Goal: Information Seeking & Learning: Learn about a topic

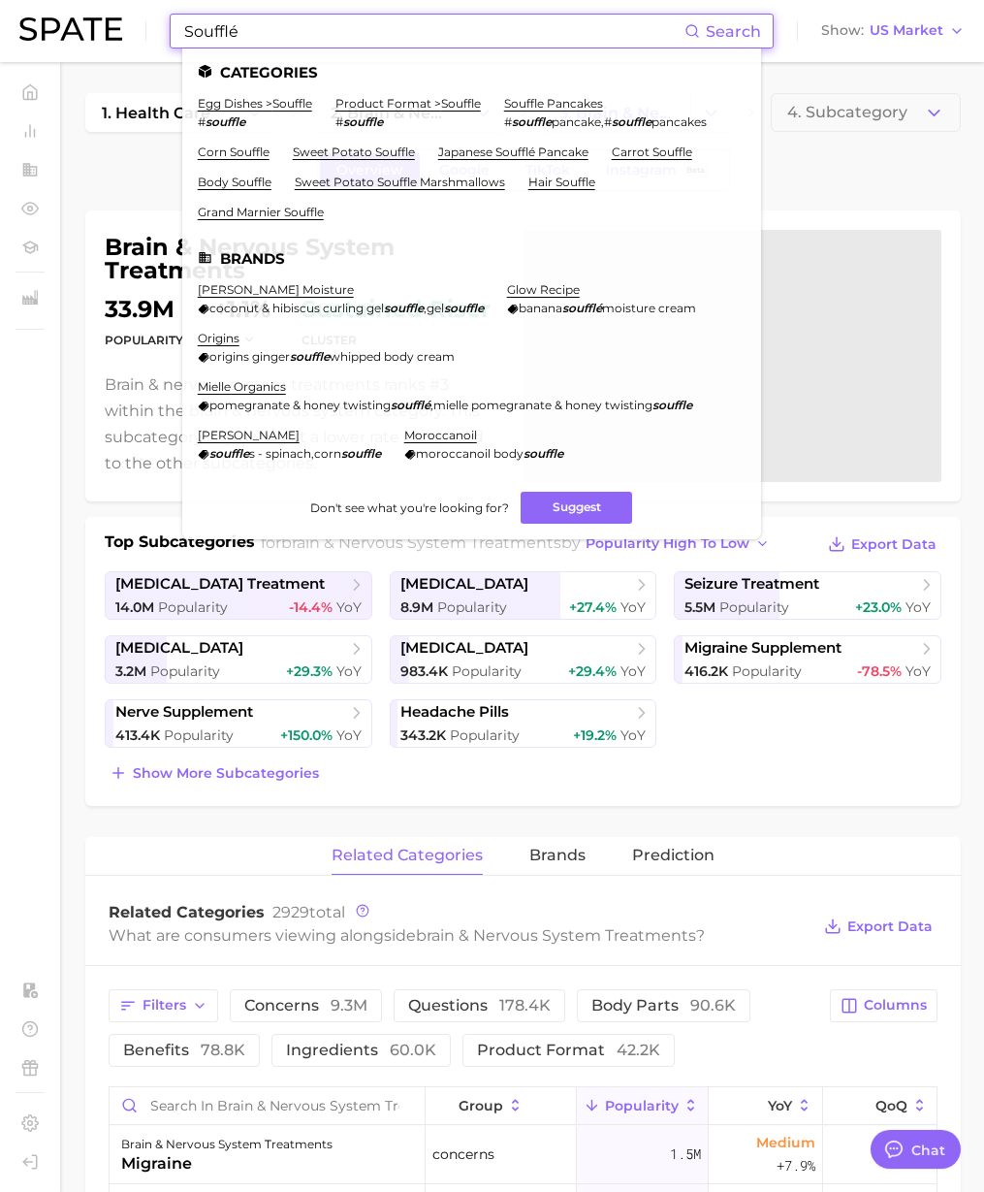
scroll to position [3179, 0]
click at [337, 45] on input "Soufflé" at bounding box center [433, 31] width 502 height 33
drag, startPoint x: 300, startPoint y: 33, endPoint x: -6, endPoint y: 35, distance: 305.5
click at [0, 35] on html "Soufflé Search Categories egg dishes > souffle # souffle product format > souff…" at bounding box center [492, 596] width 984 height 1192
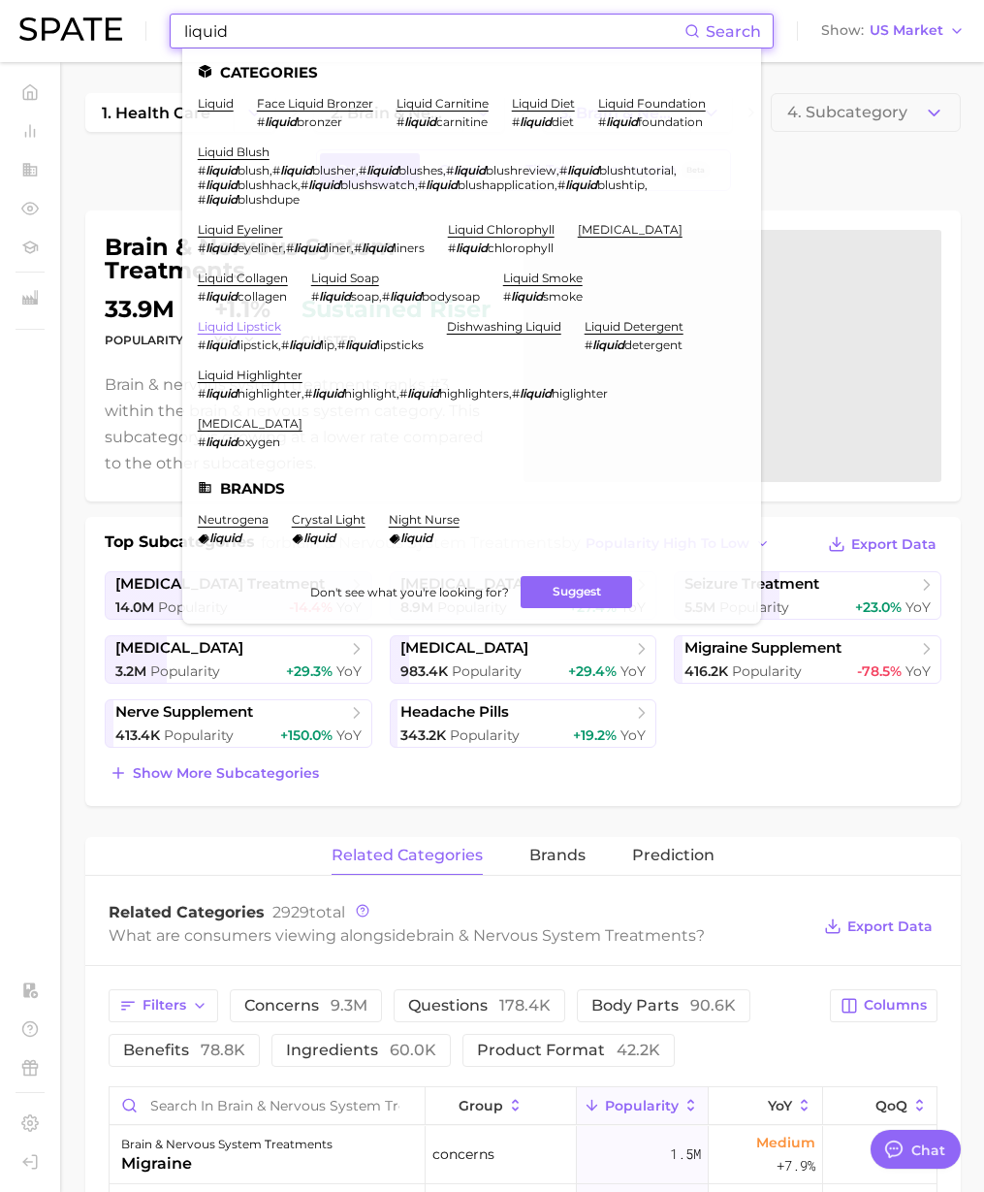
type input "liquid"
click at [258, 321] on link "liquid lipstick" at bounding box center [239, 326] width 83 height 15
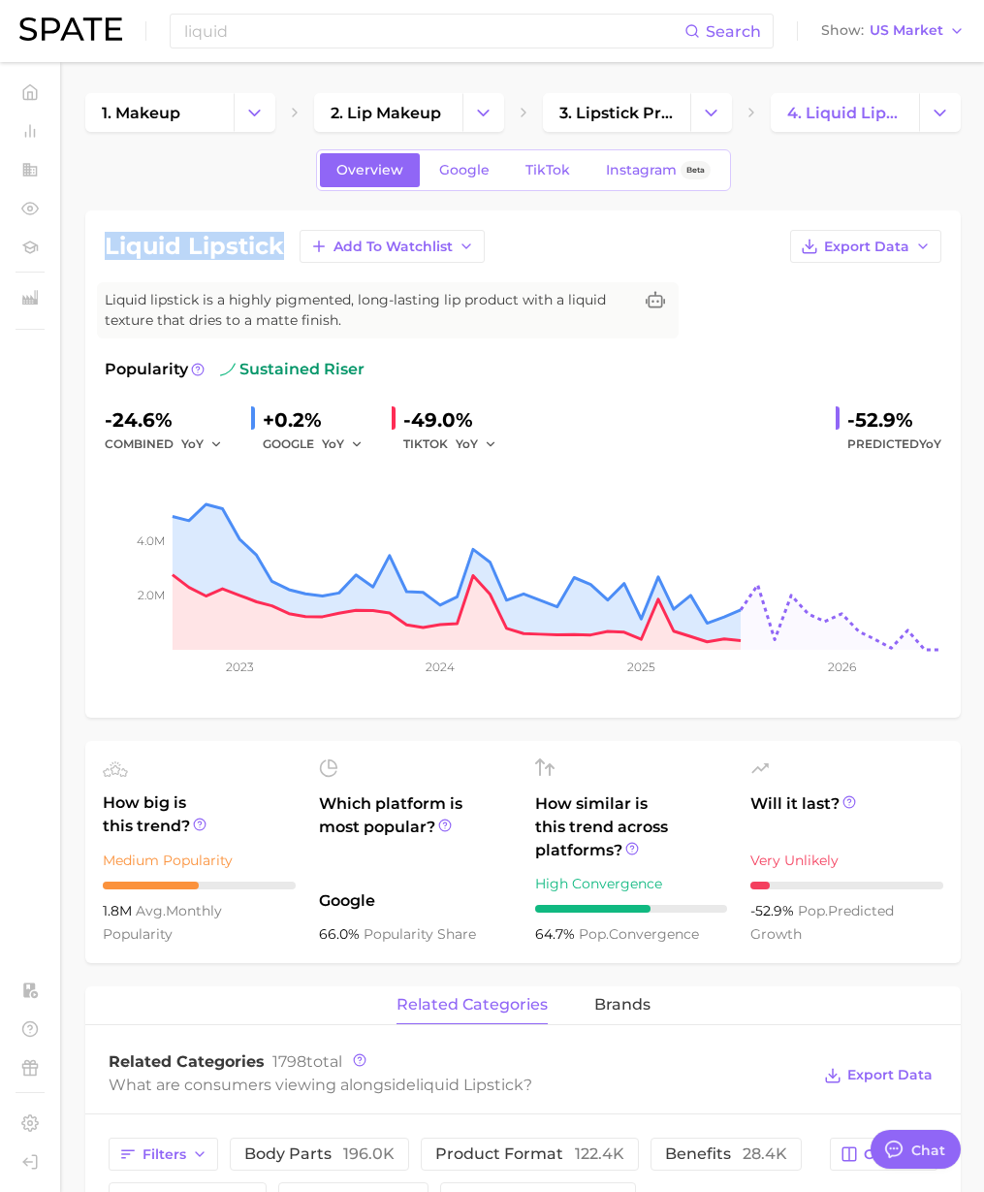
drag, startPoint x: 279, startPoint y: 246, endPoint x: 105, endPoint y: 251, distance: 174.6
click at [105, 251] on h1 "liquid lipstick" at bounding box center [194, 246] width 179 height 23
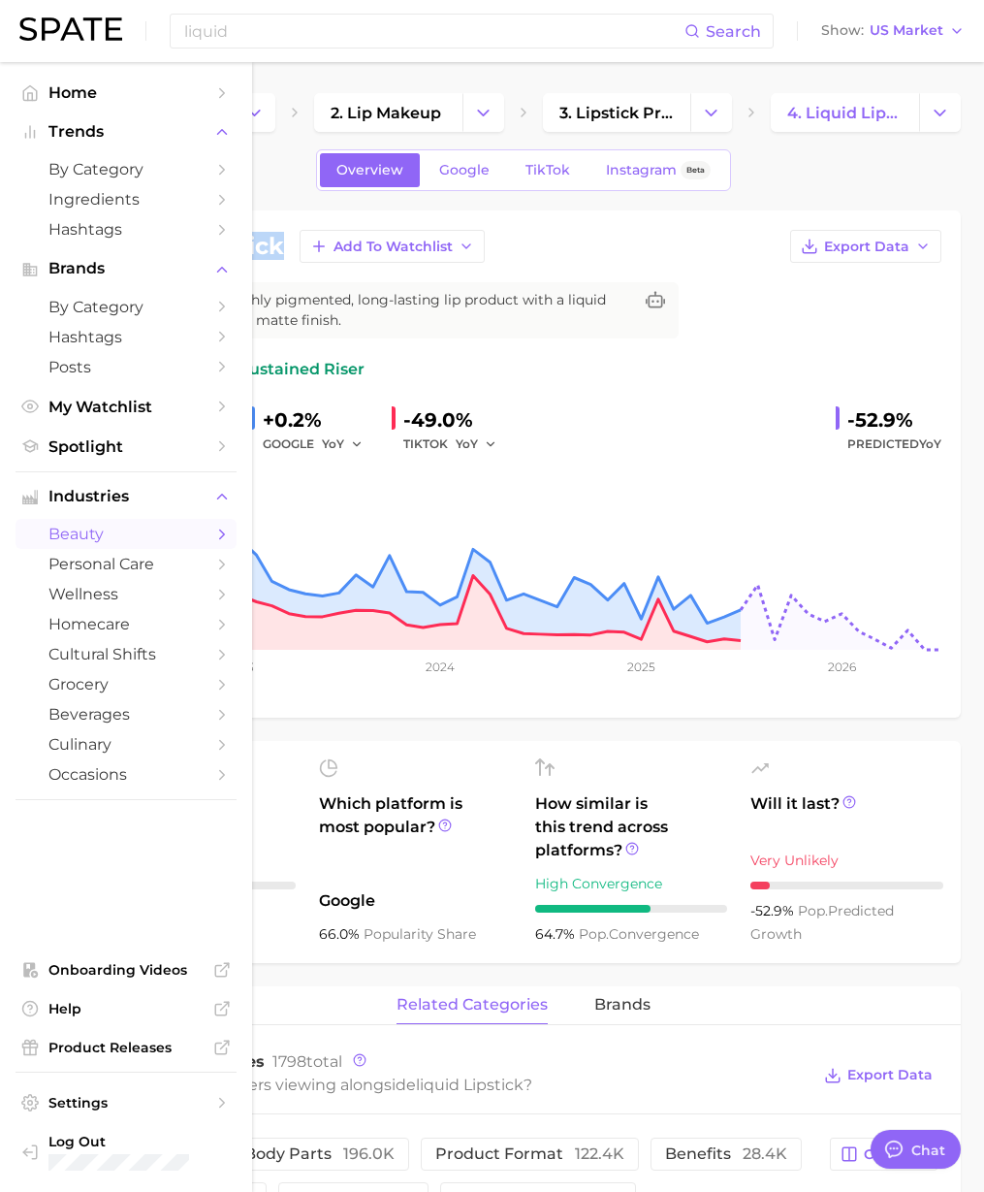
copy h1 "liquid lipstick"
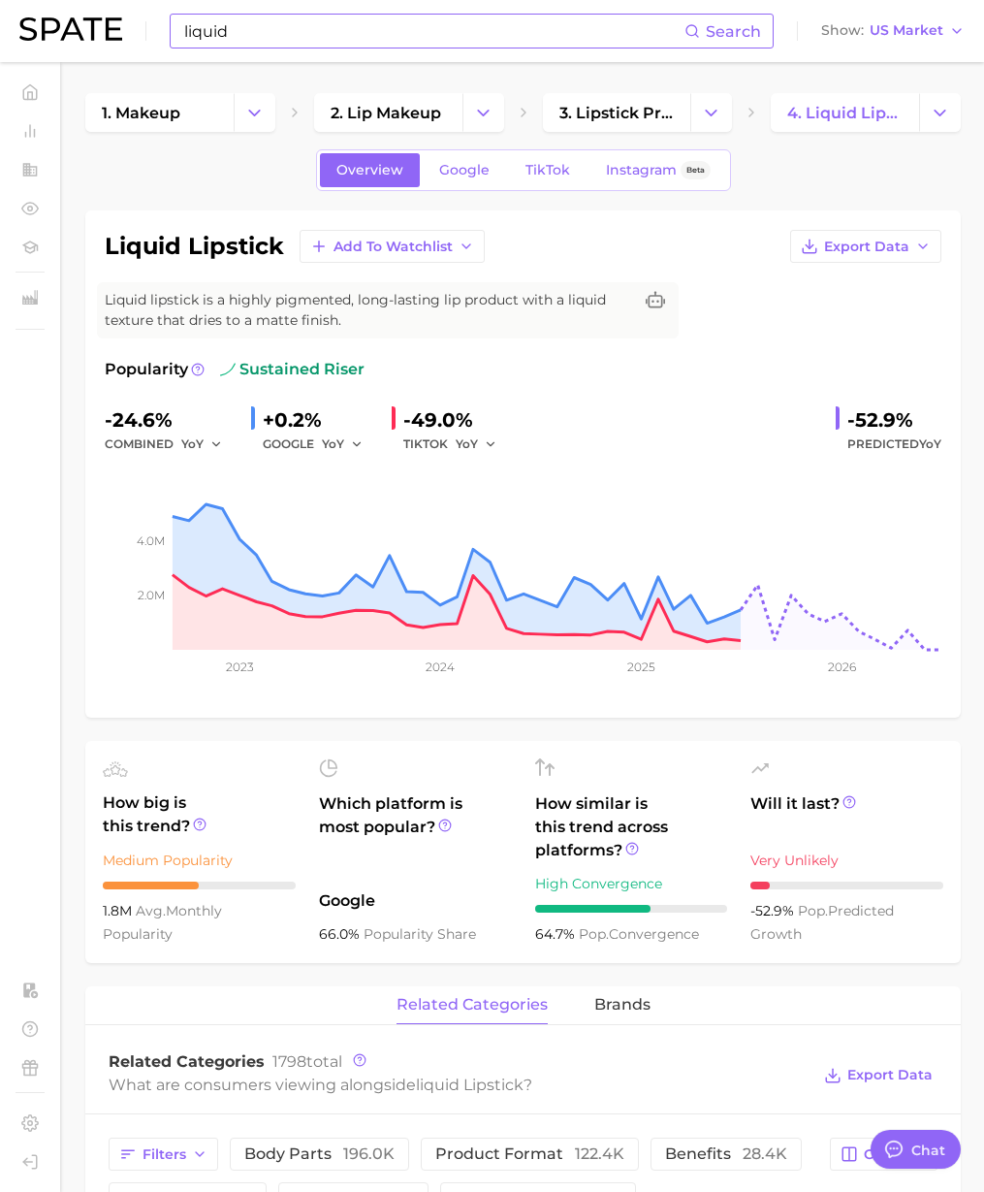
drag, startPoint x: 247, startPoint y: 41, endPoint x: 257, endPoint y: 38, distance: 10.1
click at [251, 41] on input "liquid" at bounding box center [433, 31] width 502 height 33
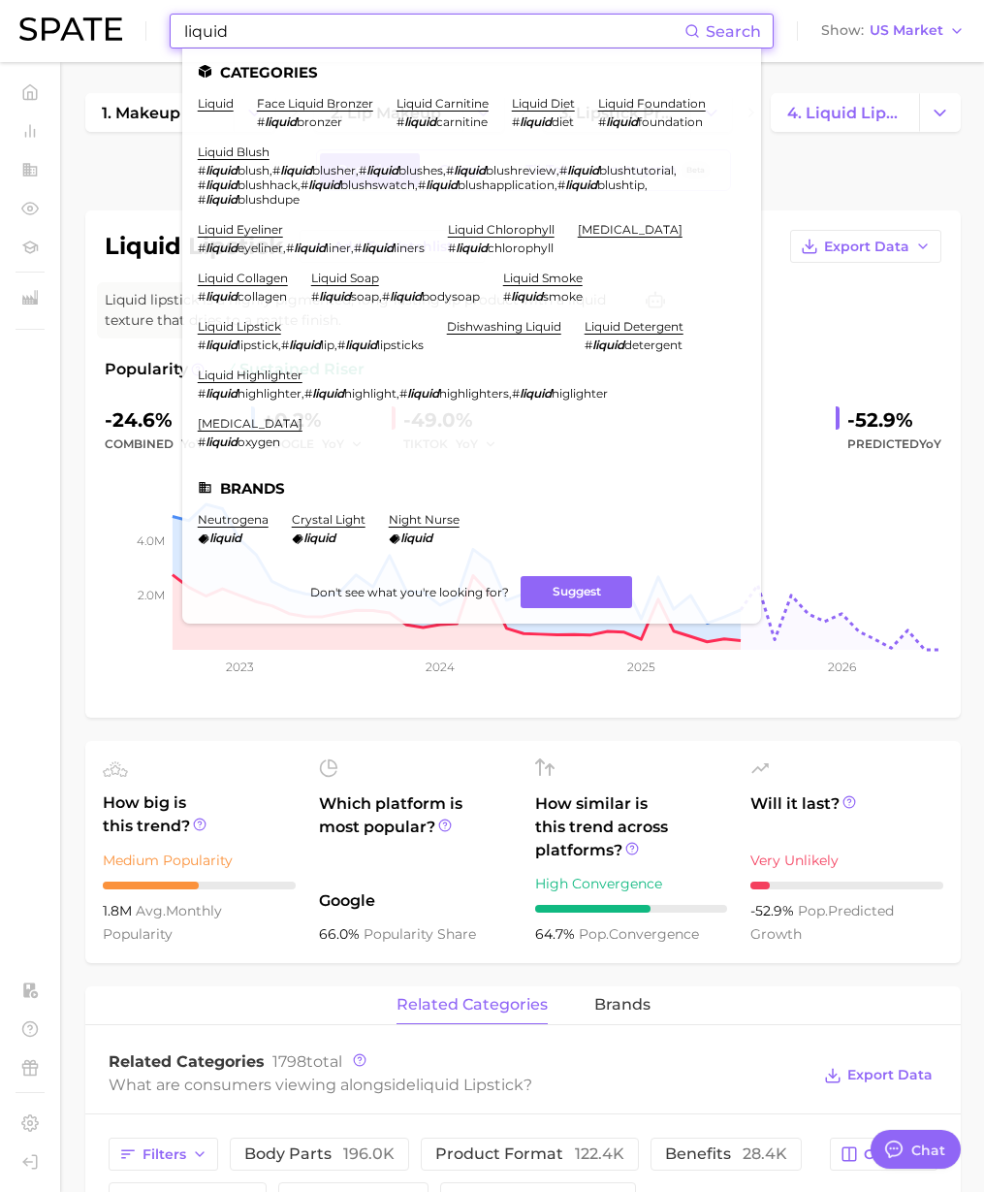
click at [75, 27] on div "liquid Search Categories liquid face liquid bronzer # liquid bronzer liquid car…" at bounding box center [492, 31] width 946 height 62
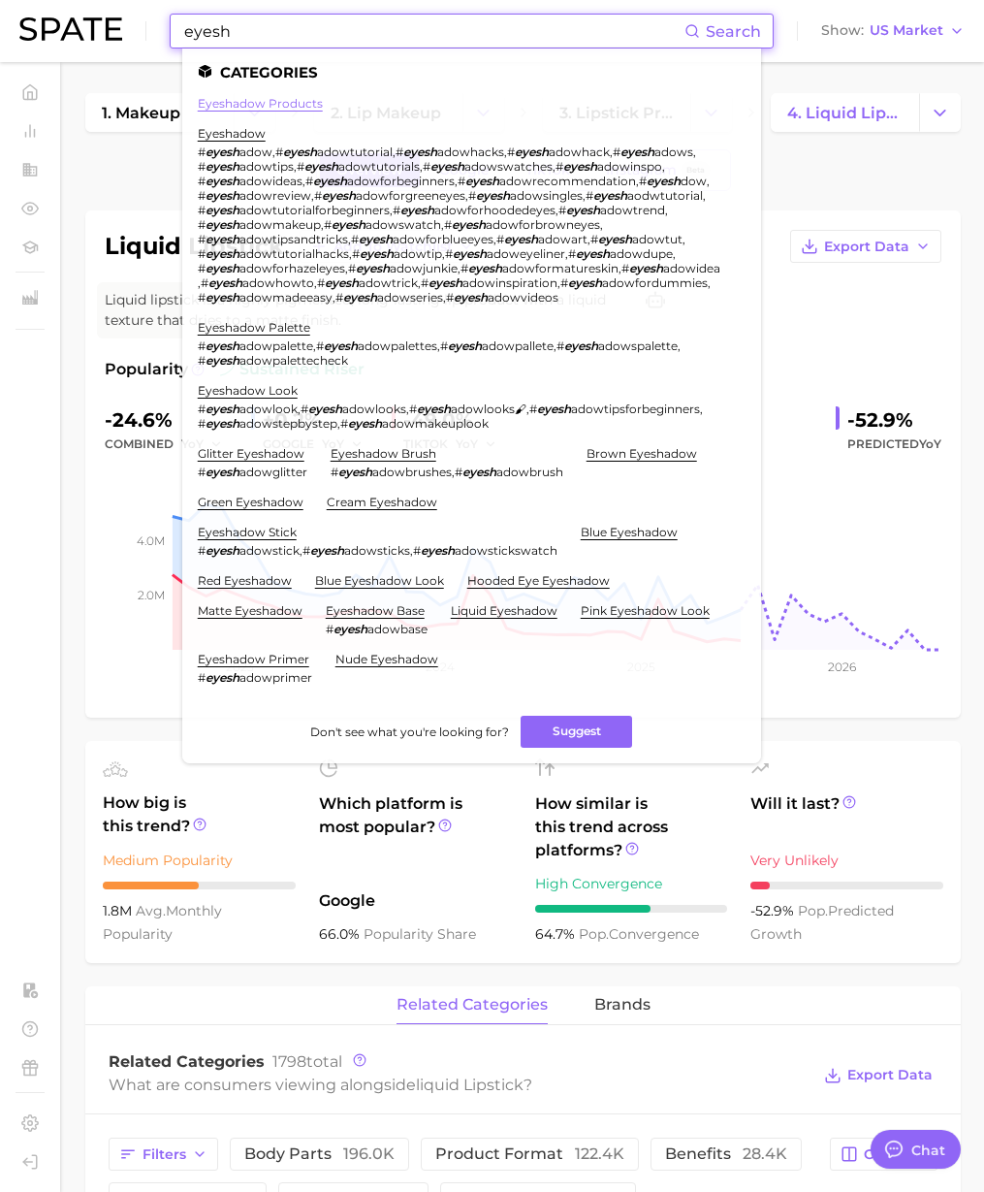
type input "eyesh"
click at [271, 104] on link "eyeshadow products" at bounding box center [260, 103] width 125 height 15
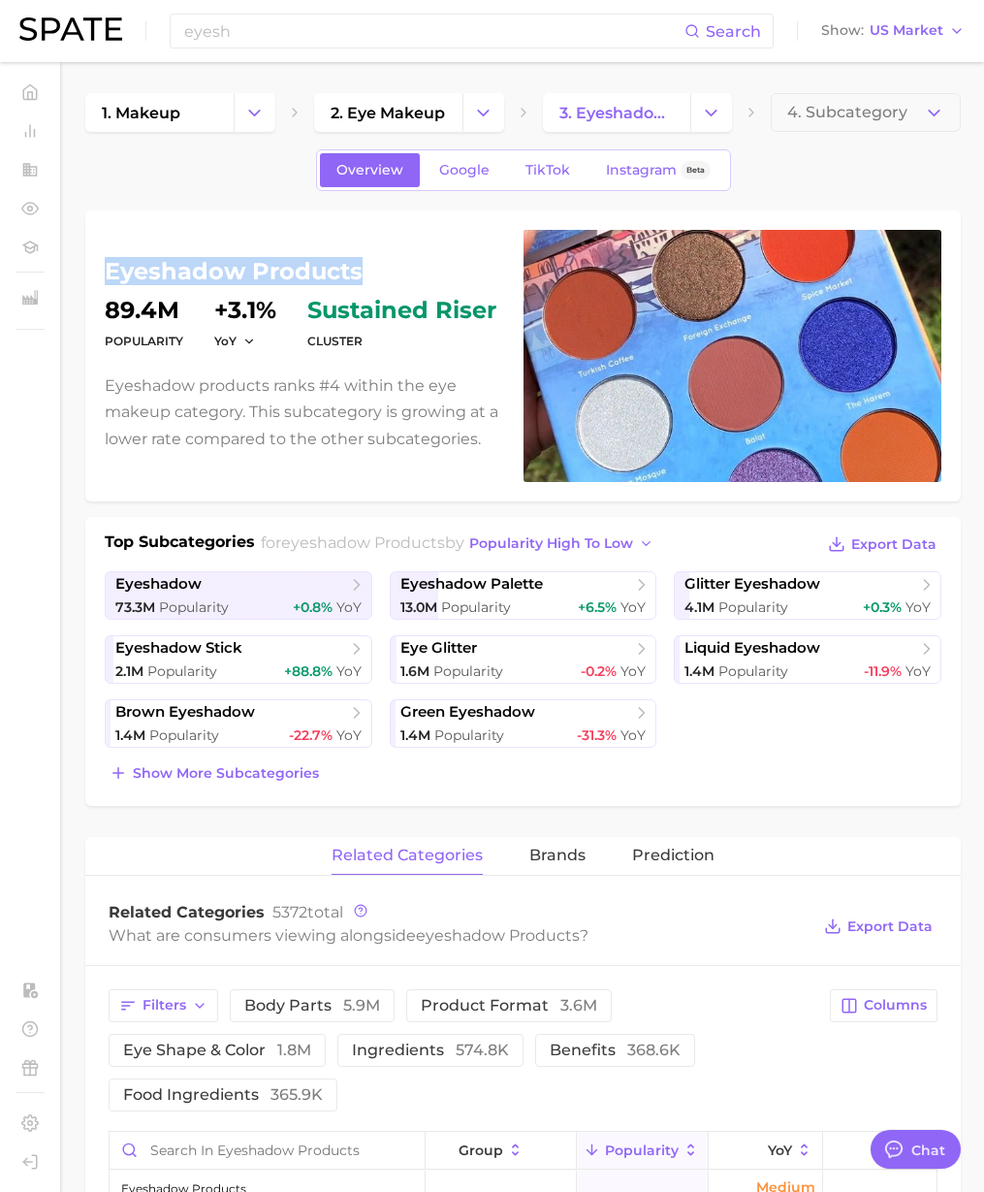
drag, startPoint x: 362, startPoint y: 273, endPoint x: 107, endPoint y: 276, distance: 255.1
click at [107, 276] on h1 "eyeshadow products" at bounding box center [303, 271] width 396 height 23
copy h1 "eyeshadow products"
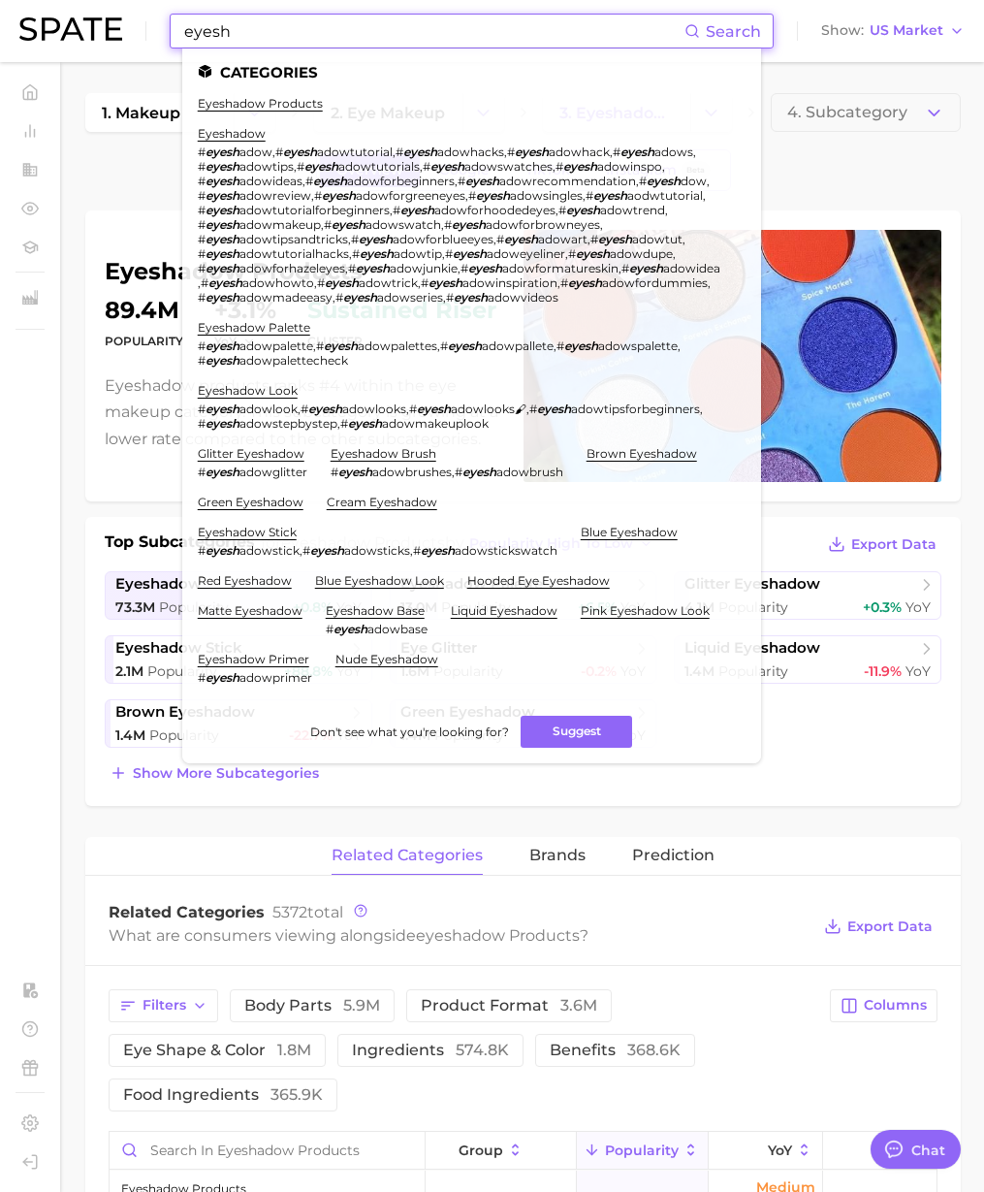
drag, startPoint x: 254, startPoint y: 41, endPoint x: 110, endPoint y: 33, distance: 144.7
click at [112, 33] on div "eyesh Search Categories eyeshadow products eyeshadow # eyesh adow , # eyesh ado…" at bounding box center [492, 31] width 946 height 62
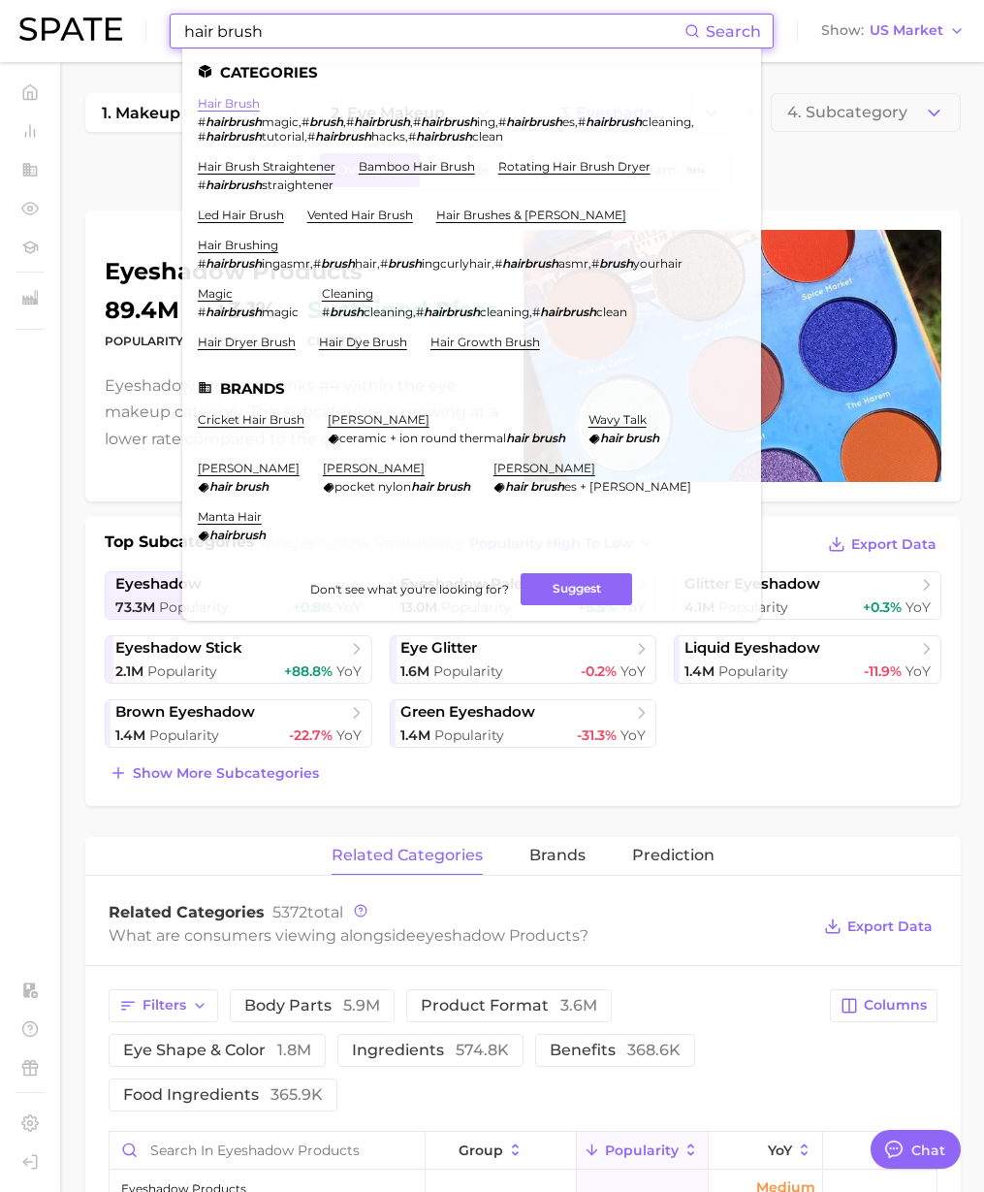
type input "hair brush"
click at [217, 100] on link "hair brush" at bounding box center [229, 103] width 62 height 15
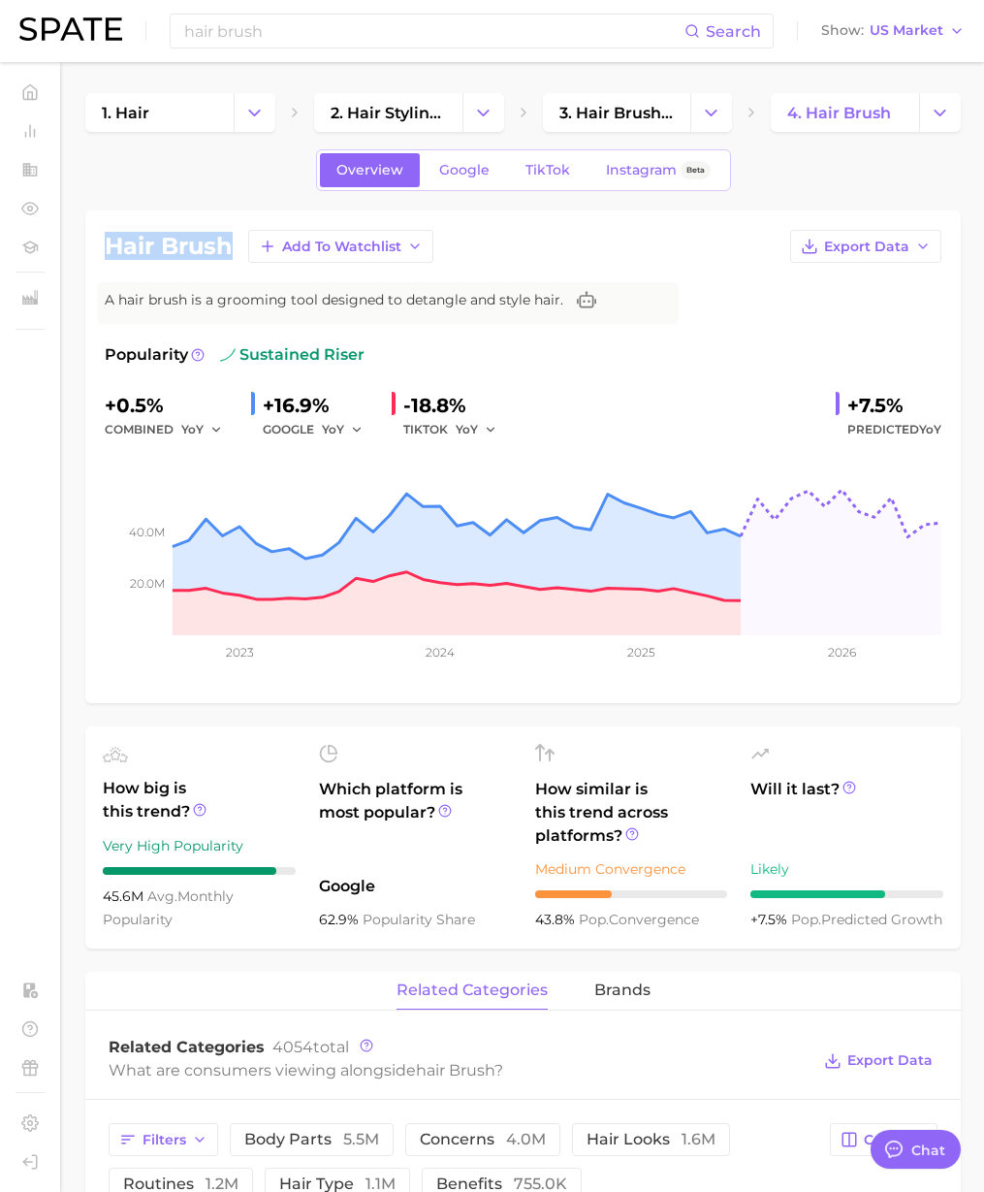
drag, startPoint x: 229, startPoint y: 241, endPoint x: 111, endPoint y: 241, distance: 118.3
click at [111, 241] on h1 "hair brush" at bounding box center [169, 246] width 128 height 23
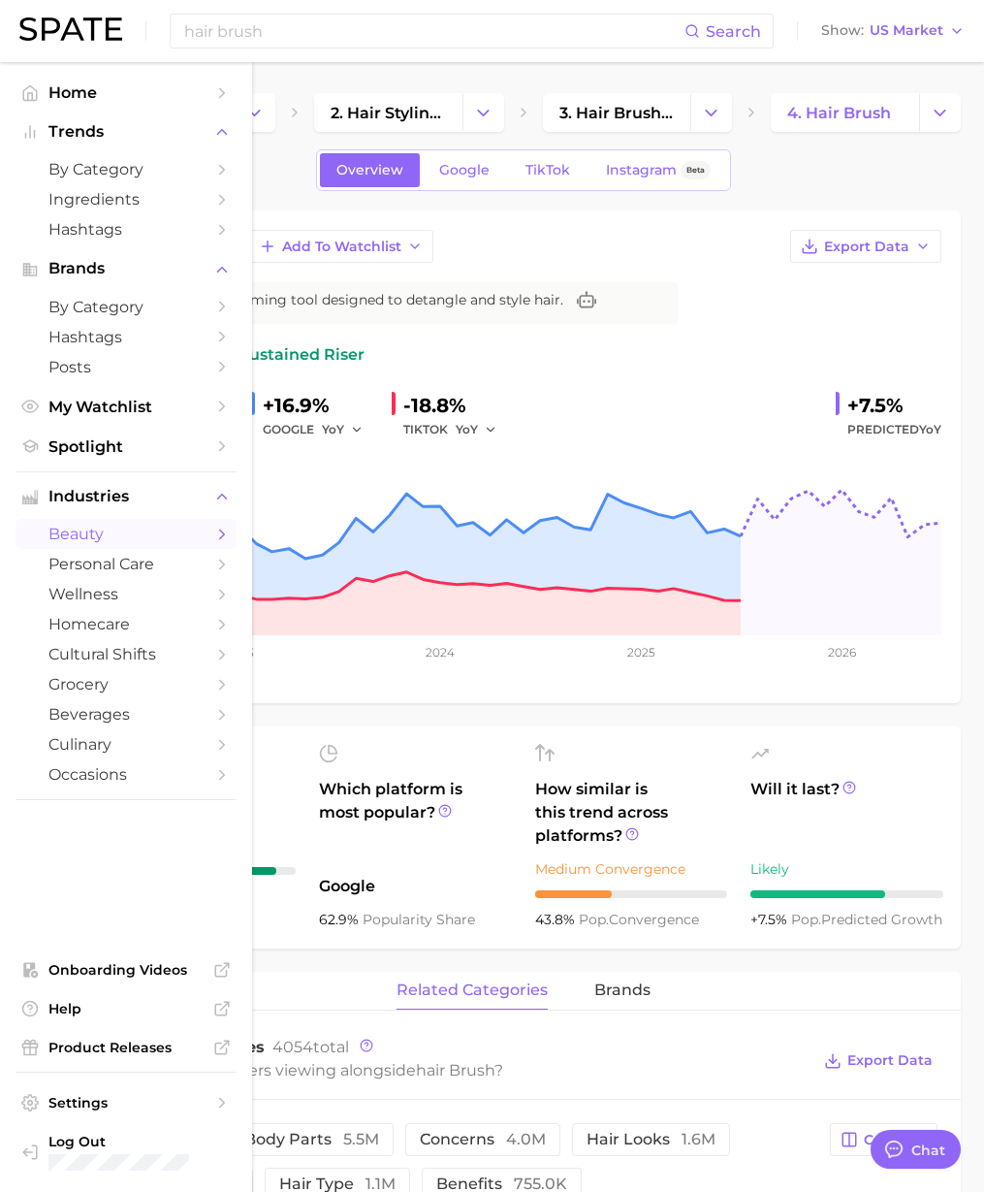
copy h1 "hair brush"
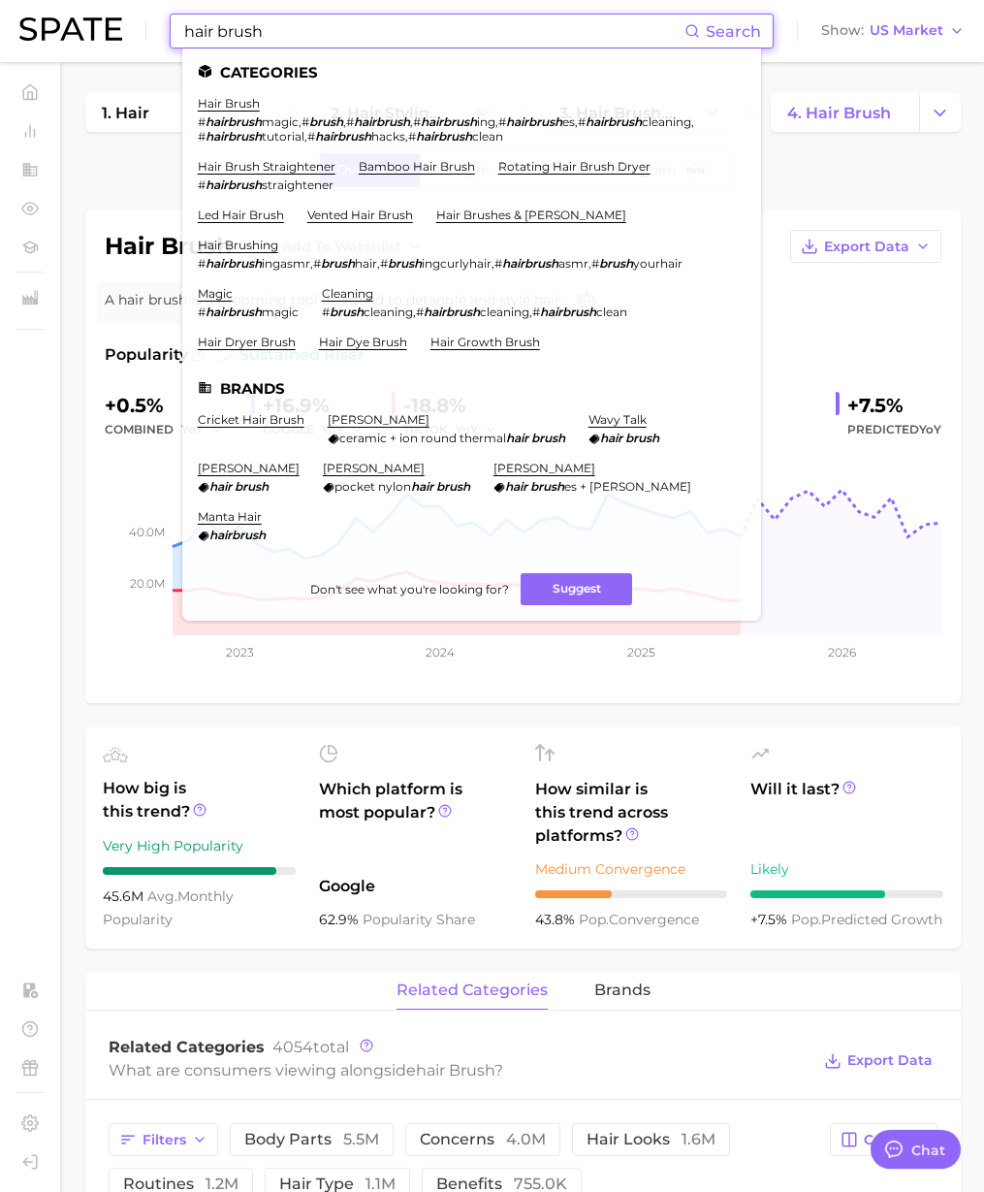
drag, startPoint x: 273, startPoint y: 31, endPoint x: 127, endPoint y: 27, distance: 145.5
click at [127, 27] on div "hair brush Search Categories hair brush # hairbrush magic , # brush , # hairbru…" at bounding box center [492, 31] width 946 height 62
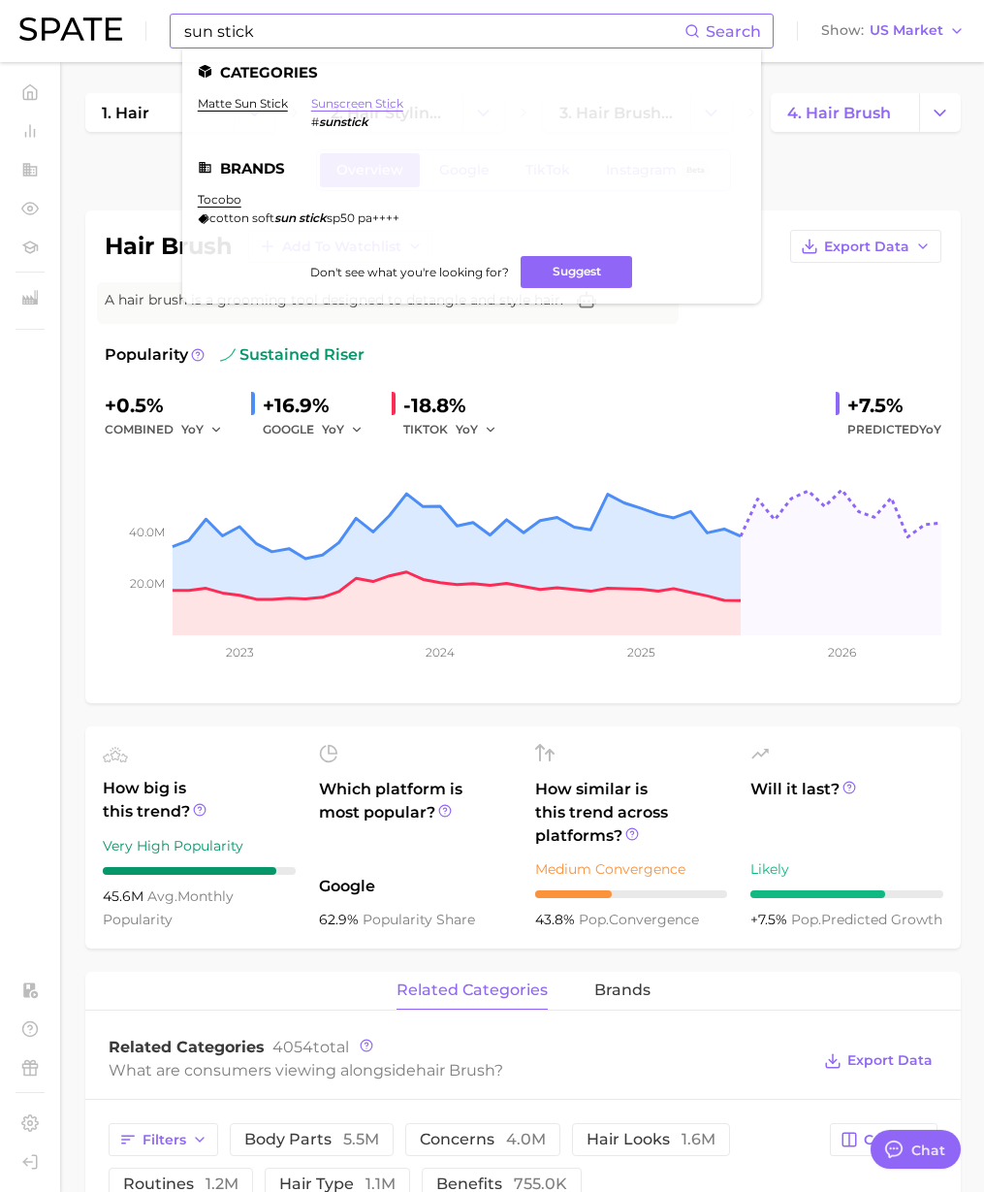
click at [372, 106] on link "sunscreen stick" at bounding box center [357, 103] width 92 height 15
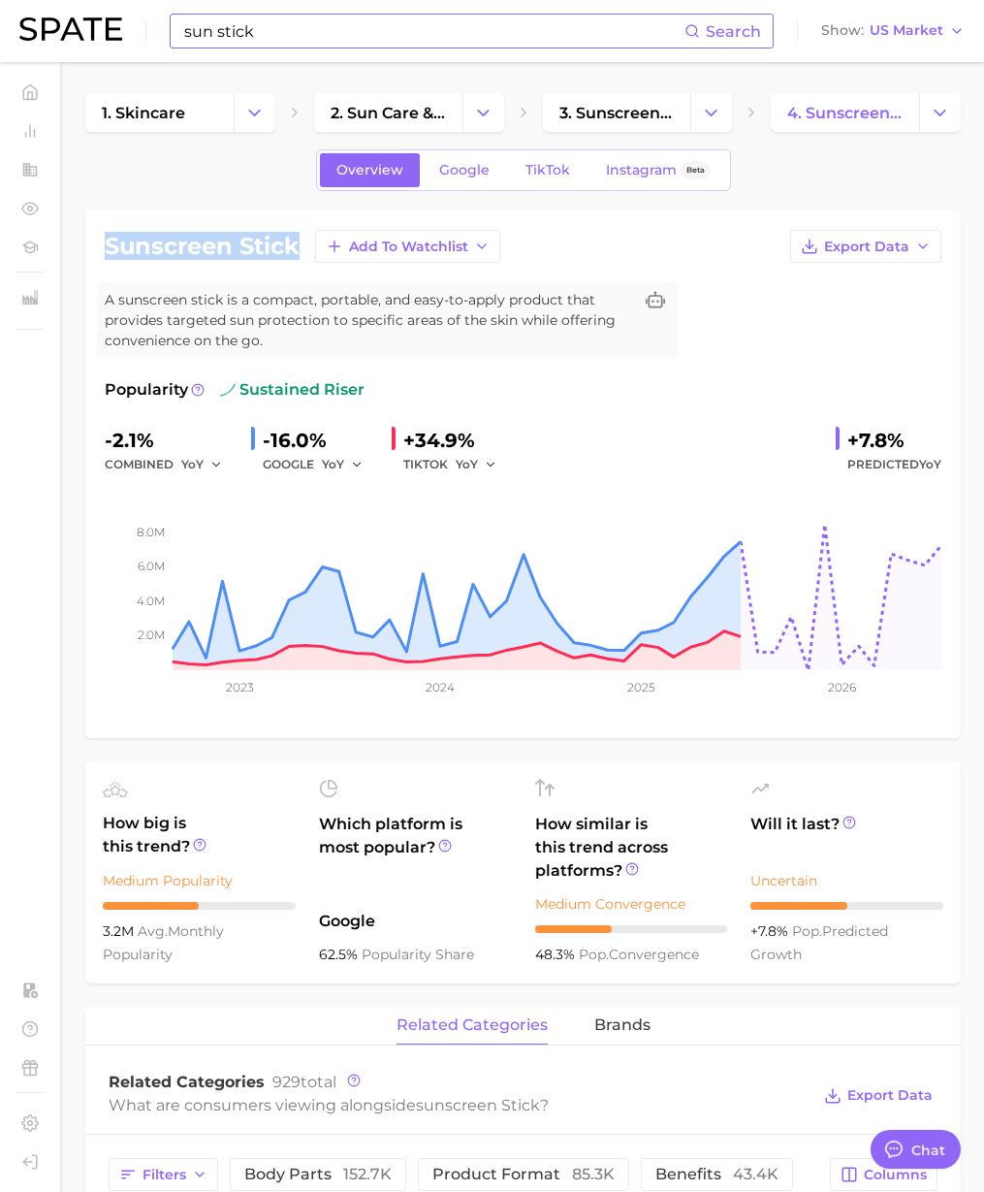
drag, startPoint x: 297, startPoint y: 243, endPoint x: 112, endPoint y: 243, distance: 185.2
click at [112, 243] on h1 "sunscreen stick" at bounding box center [202, 246] width 195 height 23
copy h1 "sunscreen stick"
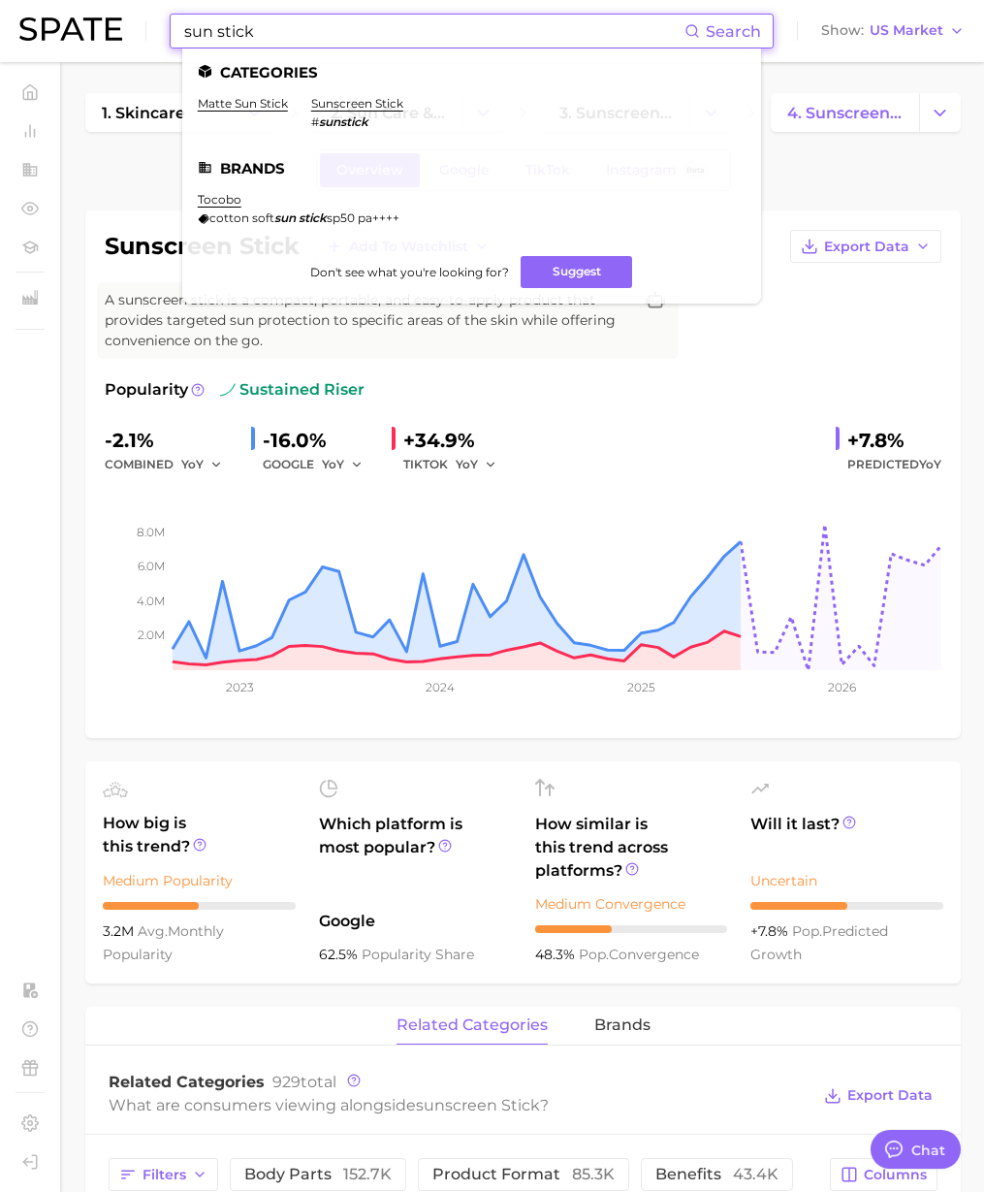
drag, startPoint x: 261, startPoint y: 33, endPoint x: 154, endPoint y: 26, distance: 106.9
click at [154, 26] on div "sun stick Search Categories matte sun stick sunscreen stick # sunstick Brands t…" at bounding box center [492, 31] width 946 height 62
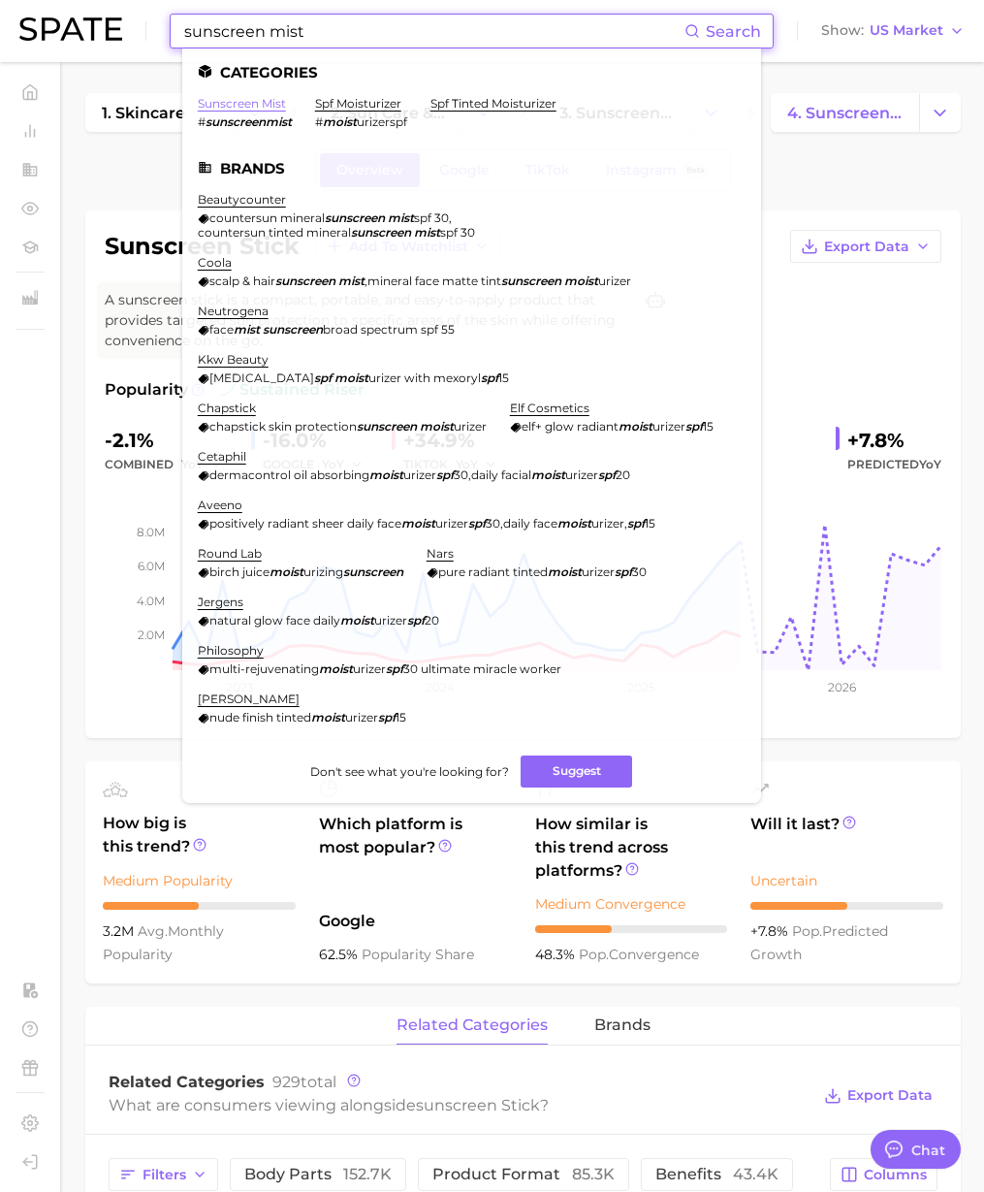
click at [231, 100] on link "sunscreen mist" at bounding box center [242, 103] width 88 height 15
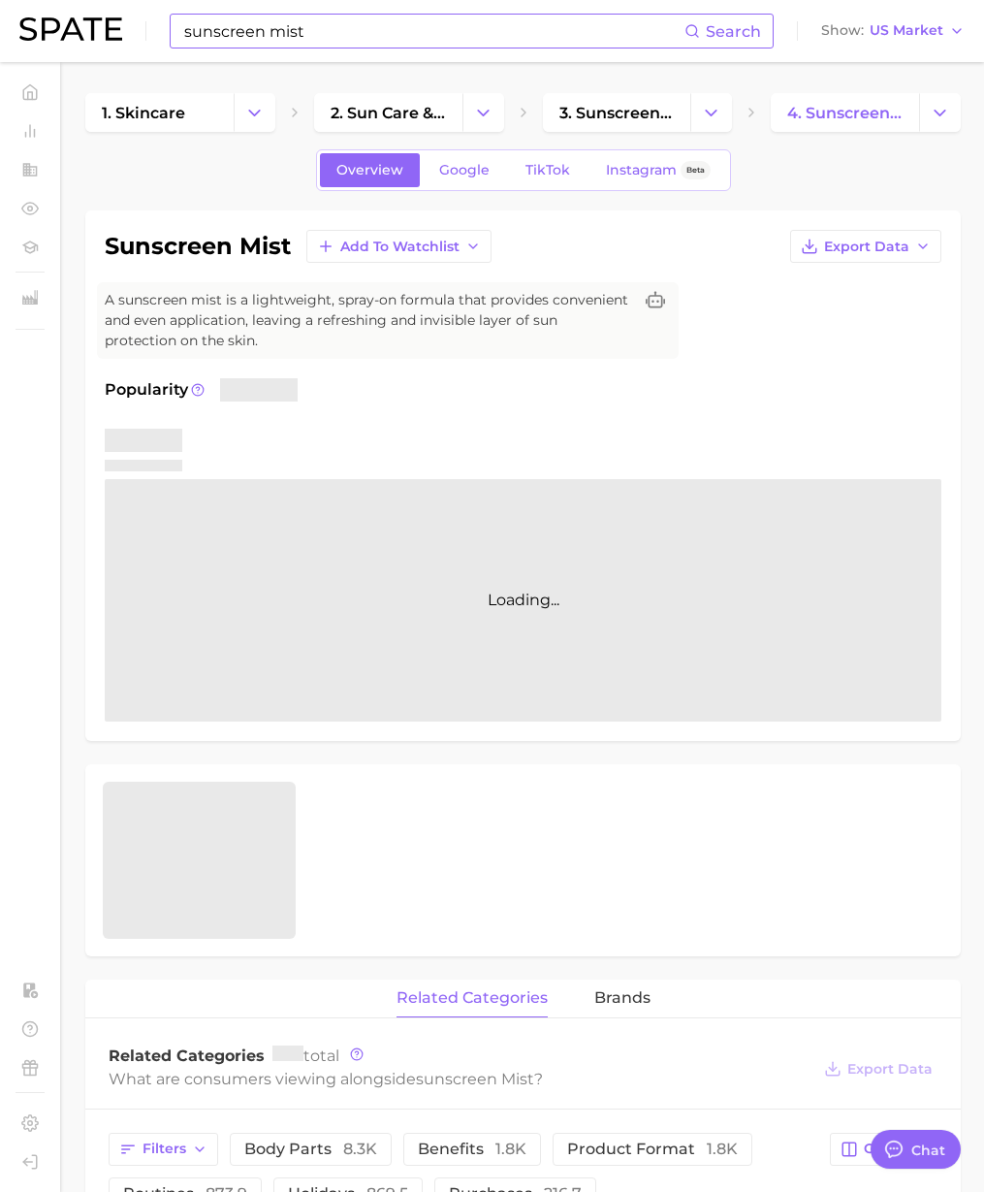
scroll to position [3, 0]
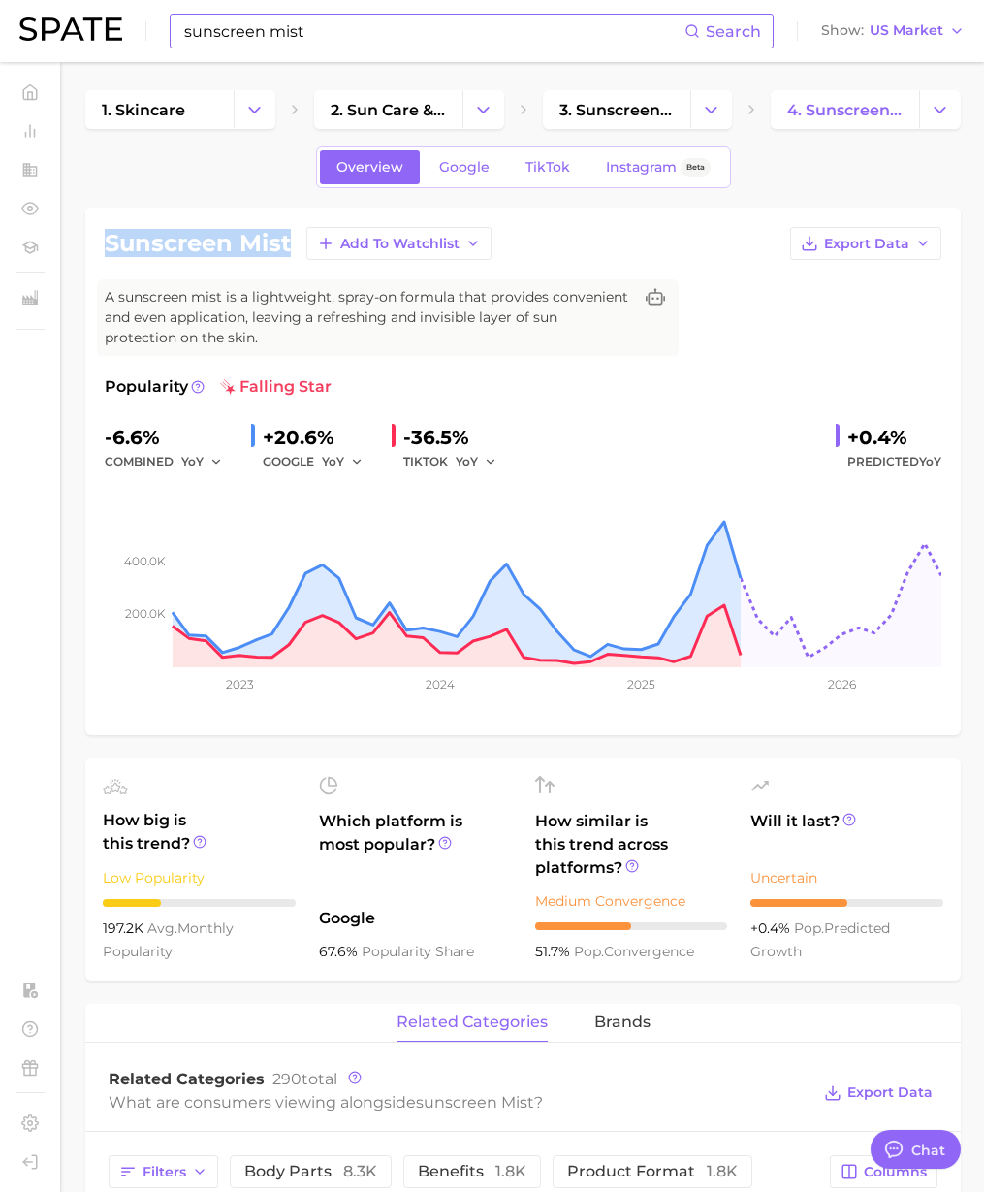
drag, startPoint x: 293, startPoint y: 244, endPoint x: 98, endPoint y: 253, distance: 195.1
click at [98, 253] on div "sunscreen mist Add to Watchlist Export Data A sunscreen mist is a lightweight, …" at bounding box center [523, 472] width 876 height 528
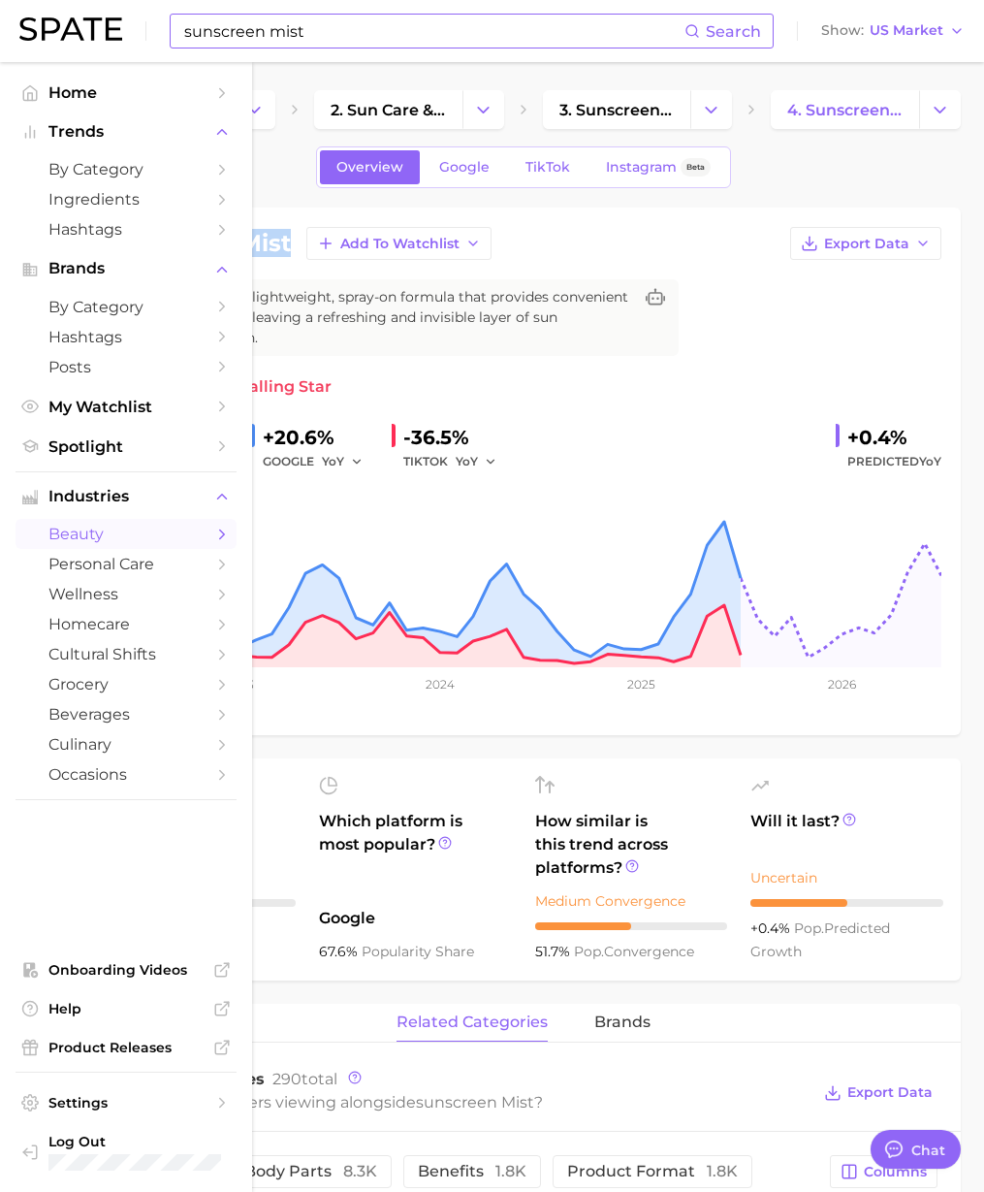
copy h1 "sunscreen mist"
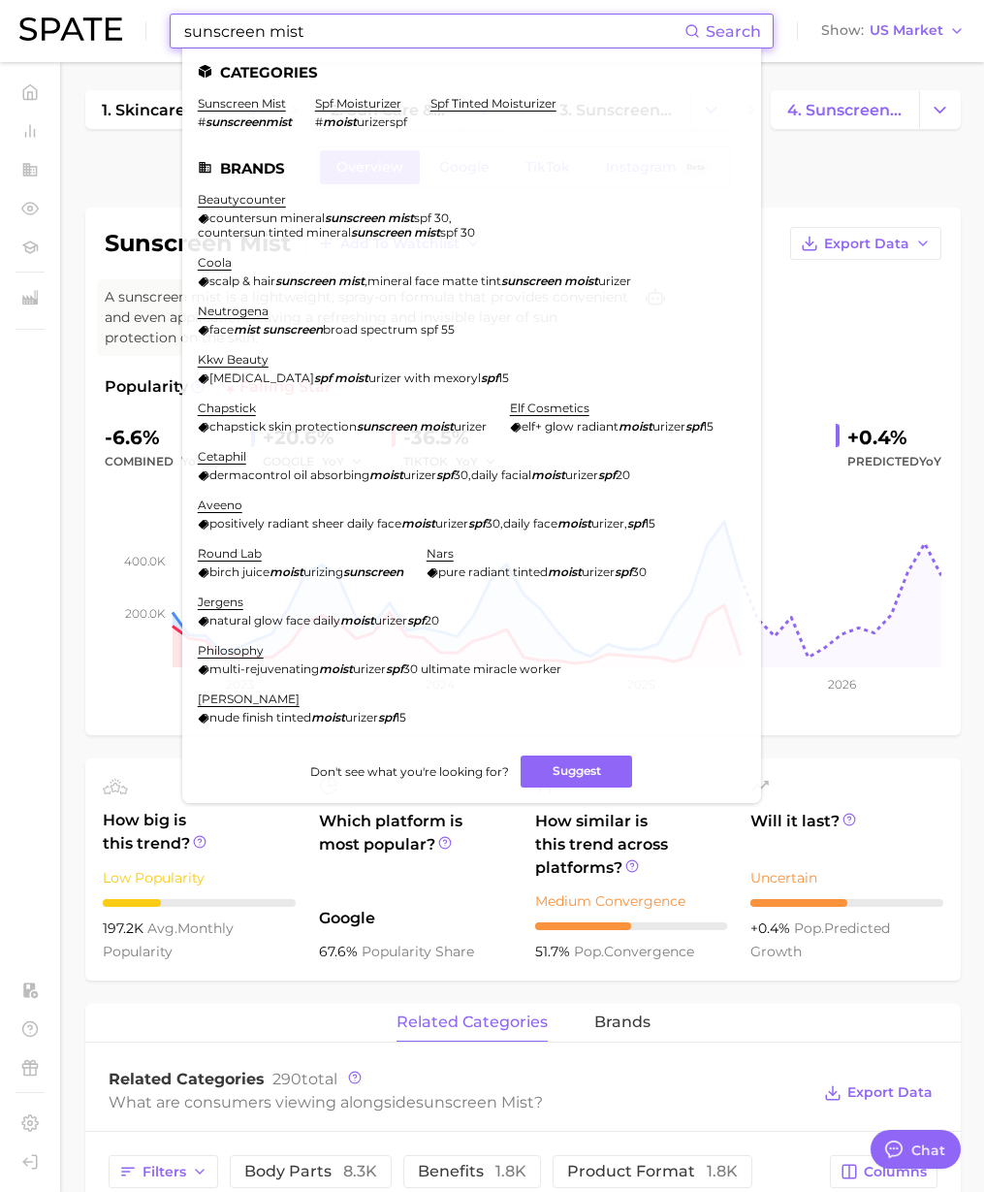
paste input "atin"
drag, startPoint x: 310, startPoint y: 31, endPoint x: 40, endPoint y: 25, distance: 270.6
click at [40, 25] on div "satin Search Categories sunscreen mist # sunscreenmist spf moisturizer # moist …" at bounding box center [492, 31] width 946 height 62
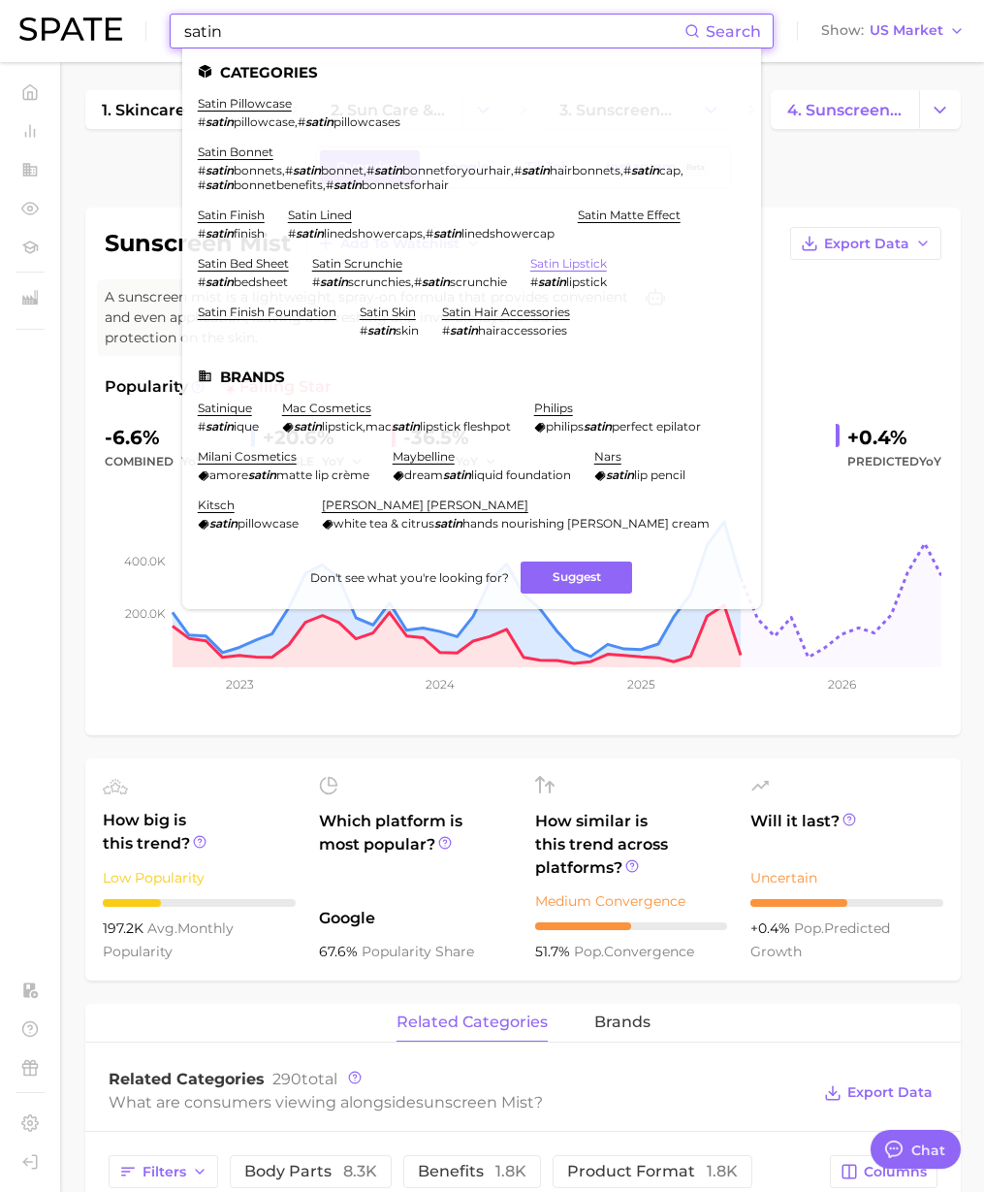
click at [586, 261] on link "satin lipstick" at bounding box center [568, 263] width 77 height 15
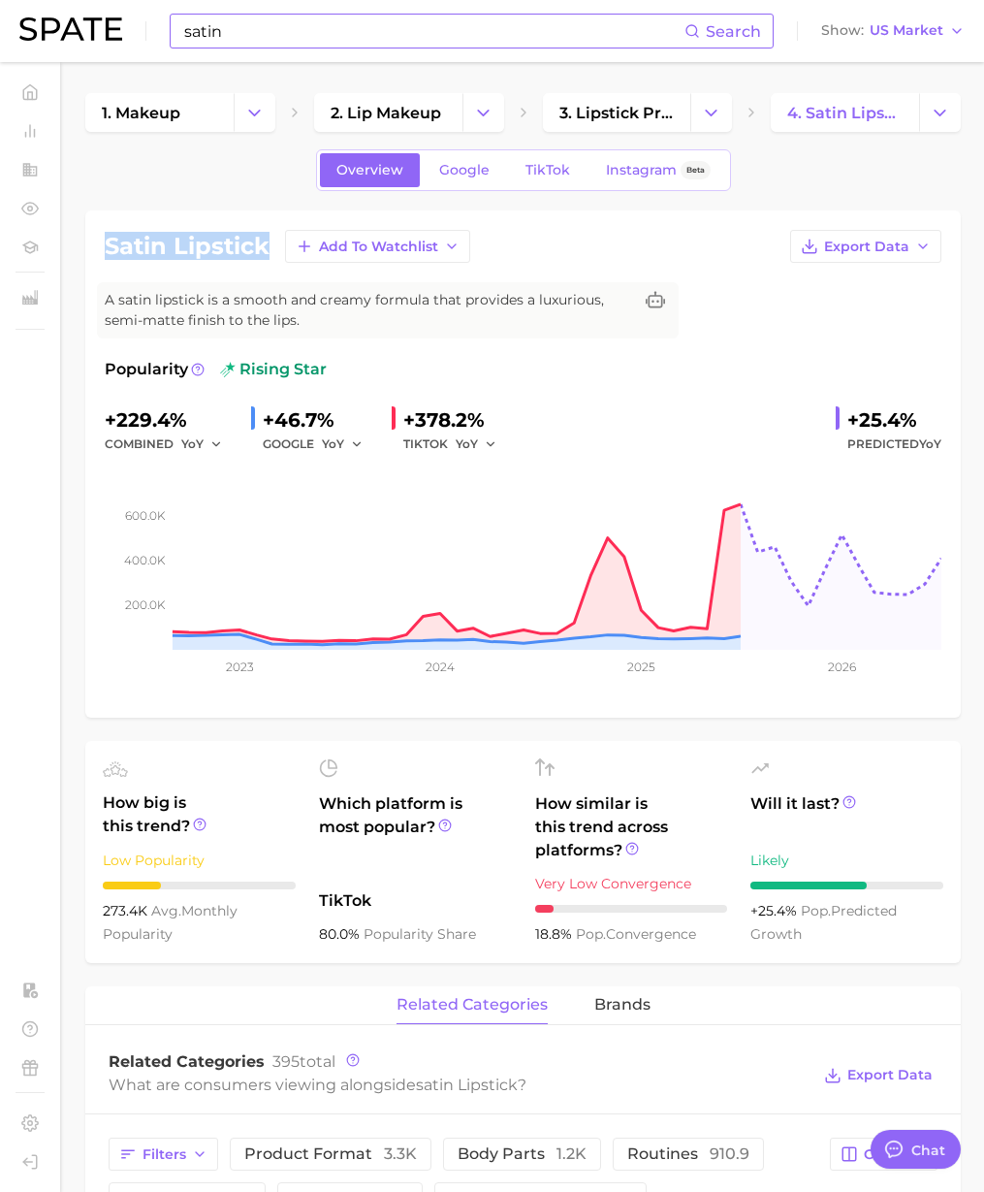
drag, startPoint x: 273, startPoint y: 241, endPoint x: 101, endPoint y: 247, distance: 172.7
click at [101, 247] on div "satin lipstick Add to Watchlist Export Data A satin lipstick is a smooth and cr…" at bounding box center [523, 463] width 876 height 507
copy h1 "satin lipstick"
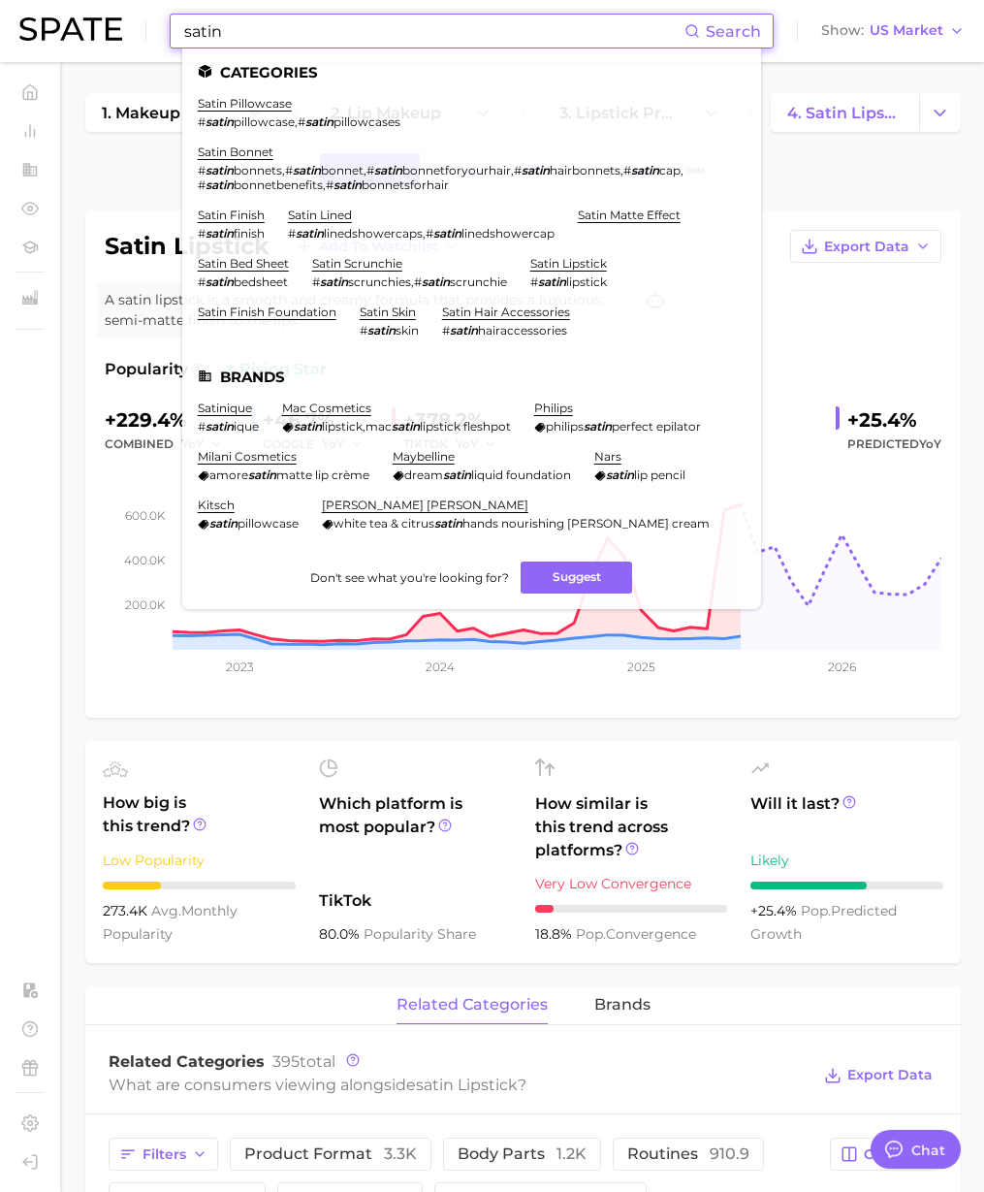
paste input "matte"
drag, startPoint x: 218, startPoint y: 29, endPoint x: 49, endPoint y: 20, distance: 169.0
click at [49, 21] on div "satin Search Categories satin pillowcase # satin pillowcase , # satin pillowcas…" at bounding box center [492, 31] width 946 height 62
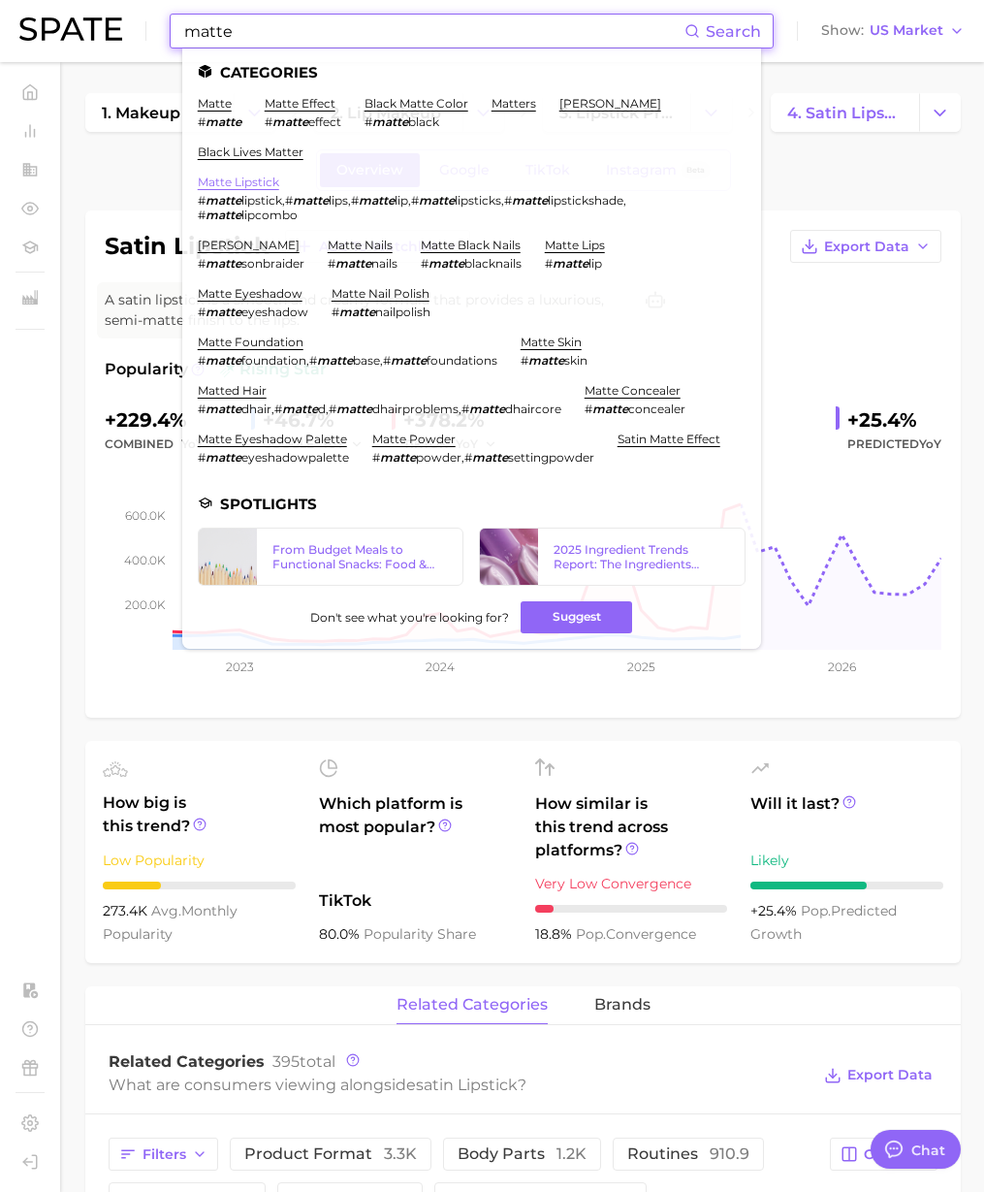
click at [261, 180] on link "matte lipstick" at bounding box center [238, 182] width 81 height 15
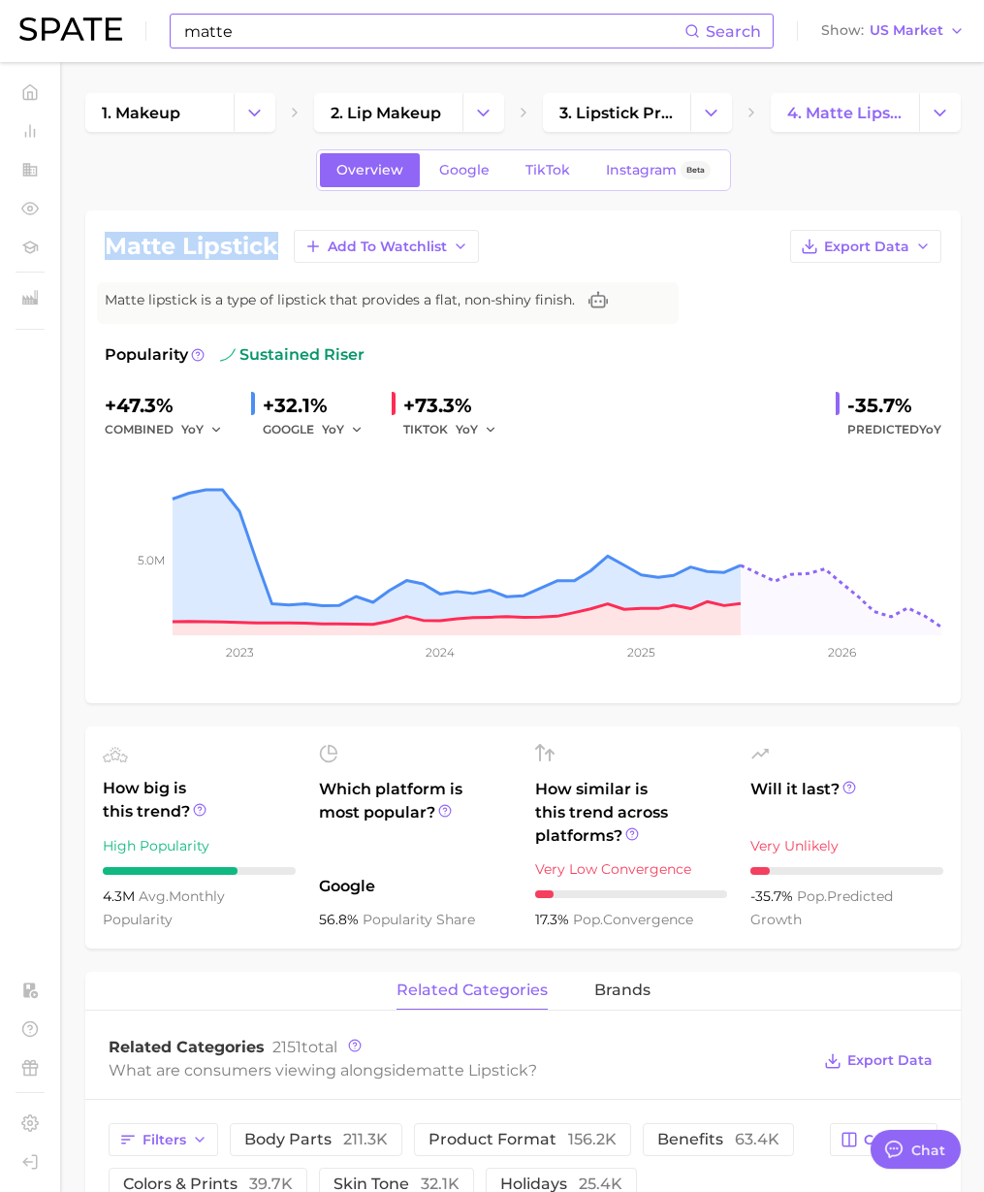
drag, startPoint x: 277, startPoint y: 247, endPoint x: 84, endPoint y: 247, distance: 193.0
click at [101, 252] on div "matte lipstick Add to Watchlist Export Data Matte lipstick is a type of lipstic…" at bounding box center [523, 456] width 876 height 493
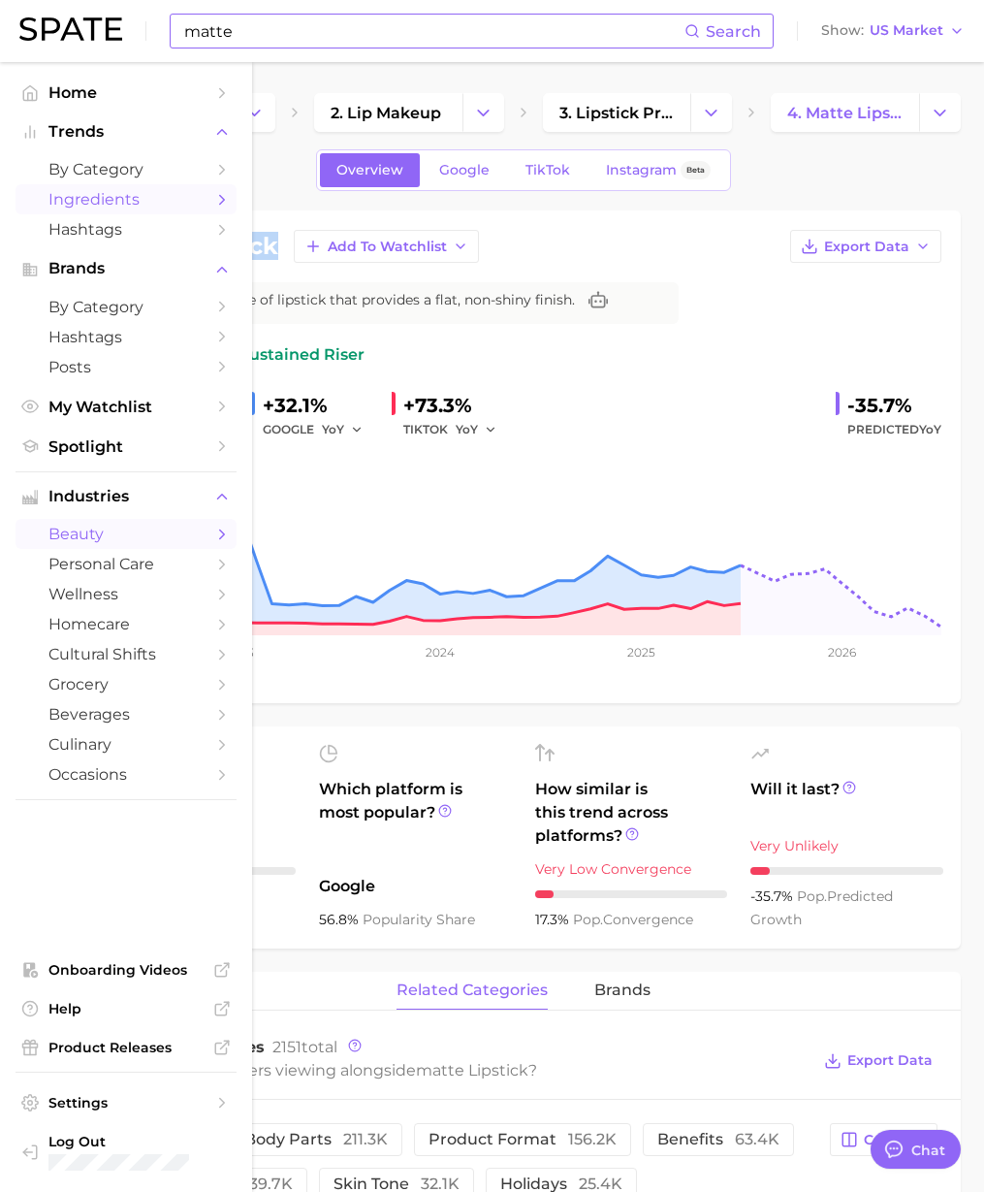
copy h1 "matte lipstick"
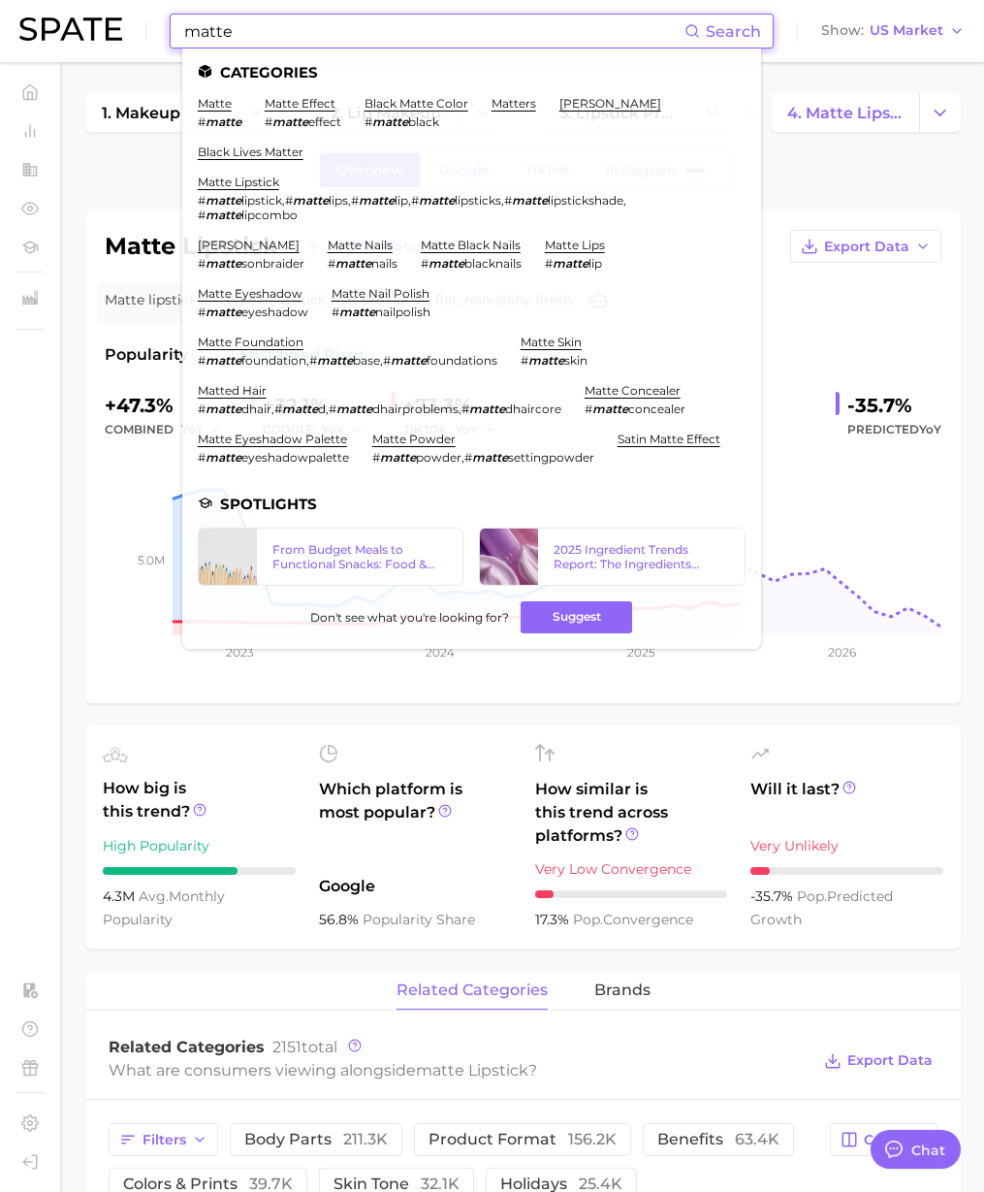
drag, startPoint x: 249, startPoint y: 32, endPoint x: 107, endPoint y: 33, distance: 142.6
click at [107, 33] on div "matte Search Categories matte # matte matte effect # matte effect black matte c…" at bounding box center [492, 31] width 946 height 62
paste input "[PERSON_NAME]"
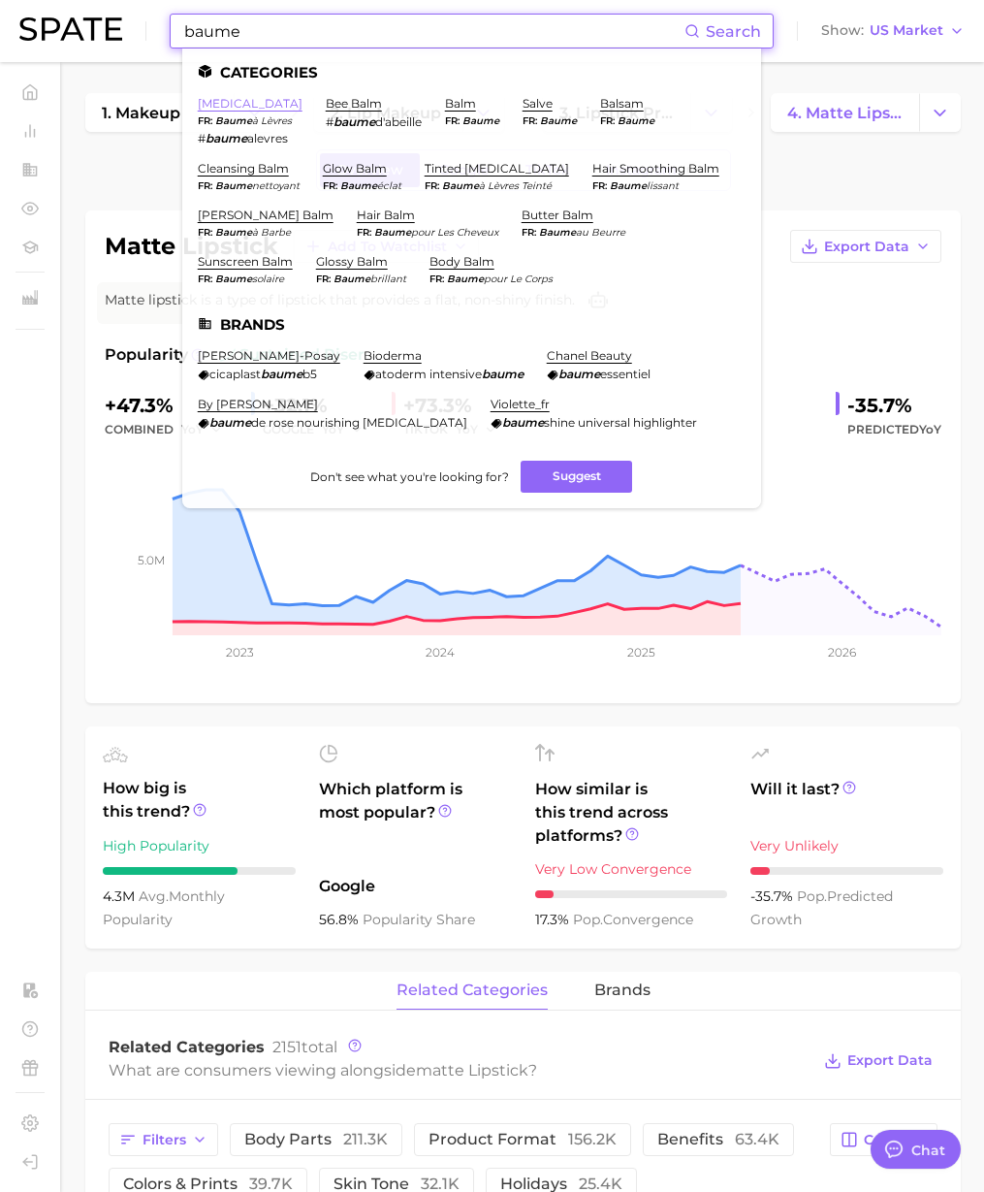
type input "baume"
click at [231, 107] on link "[MEDICAL_DATA]" at bounding box center [250, 103] width 105 height 15
